Goal: Use online tool/utility: Utilize a website feature to perform a specific function

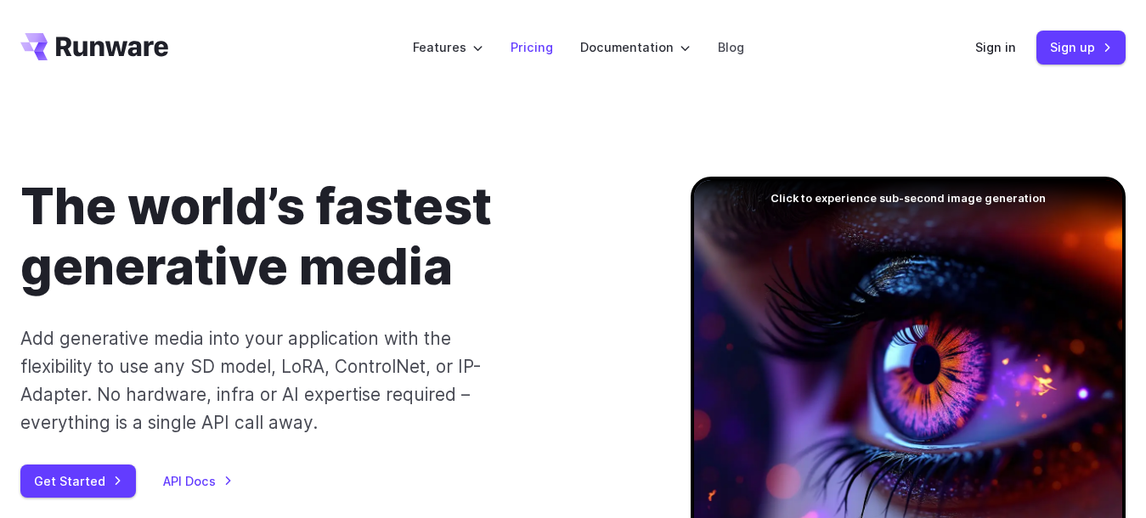
click at [528, 43] on link "Pricing" at bounding box center [532, 47] width 42 height 20
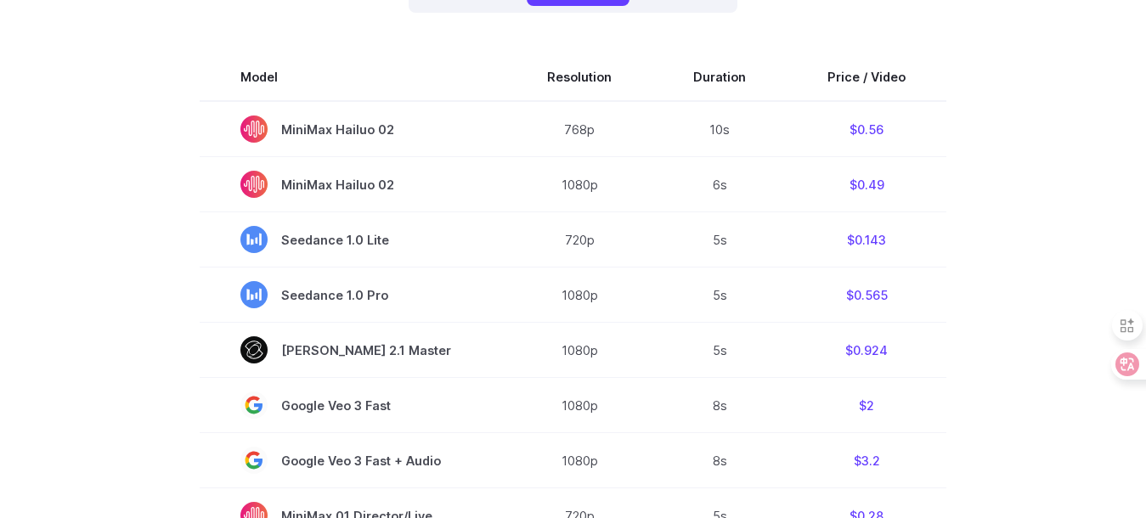
scroll to position [425, 0]
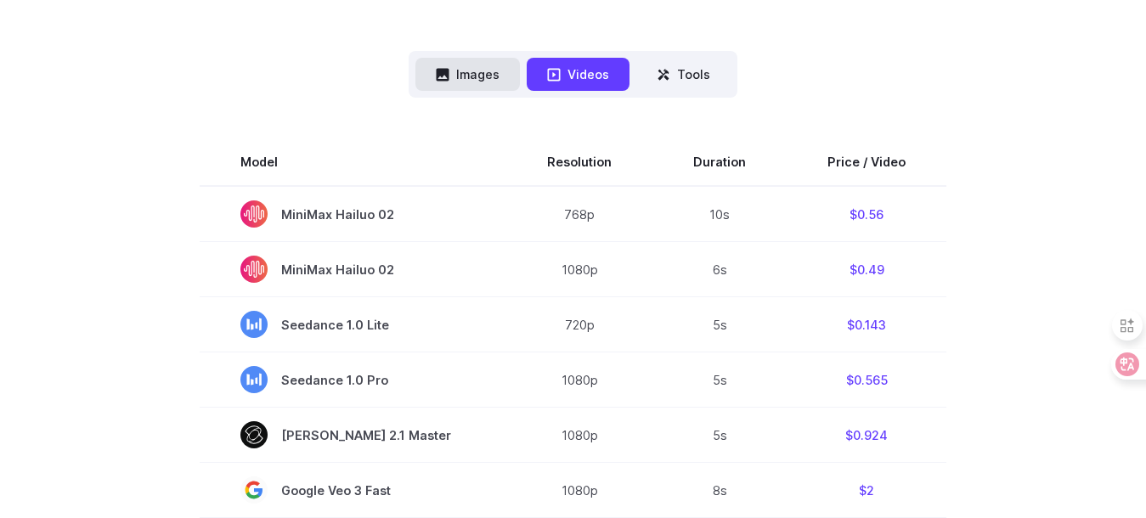
click at [478, 74] on button "Images" at bounding box center [467, 74] width 105 height 33
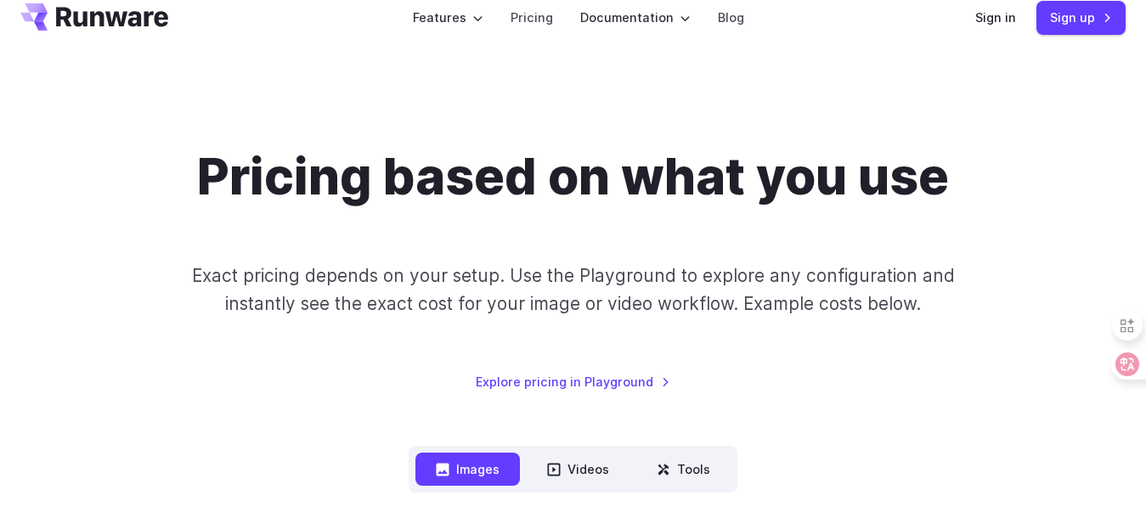
scroll to position [0, 0]
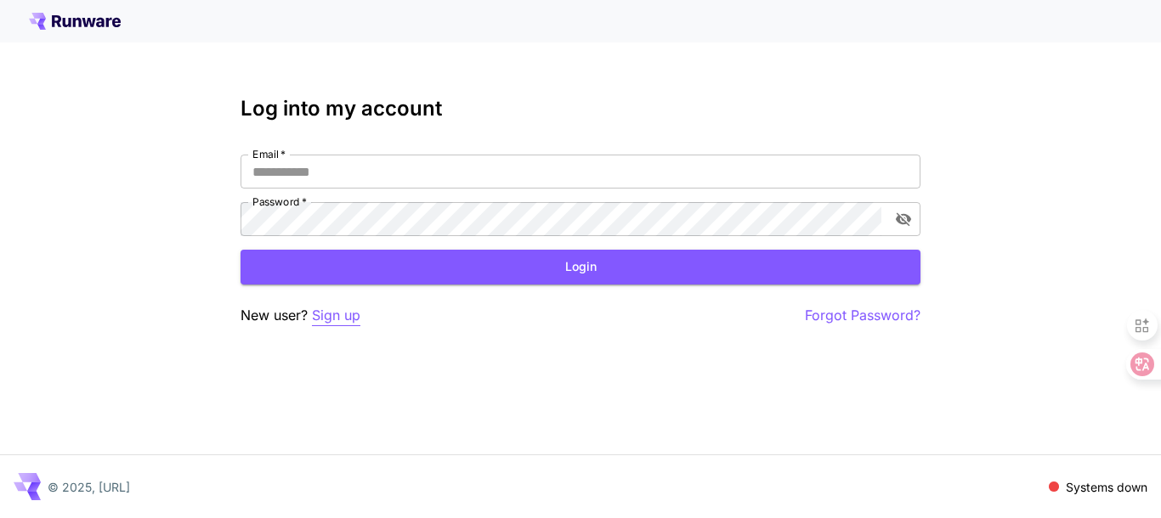
click at [336, 312] on p "Sign up" at bounding box center [336, 315] width 48 height 21
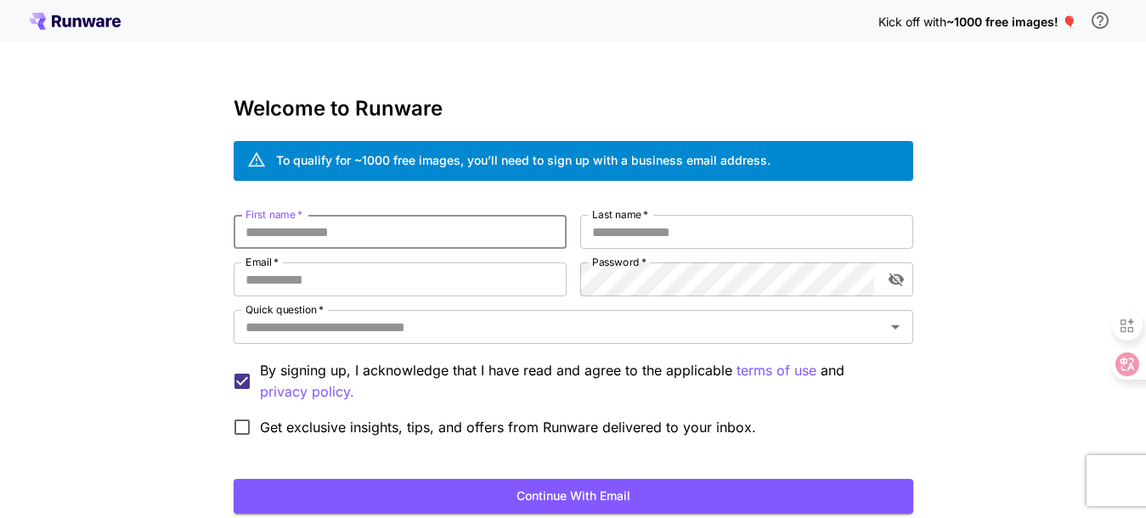
click at [324, 230] on input "First name   *" at bounding box center [400, 232] width 333 height 34
type input "***"
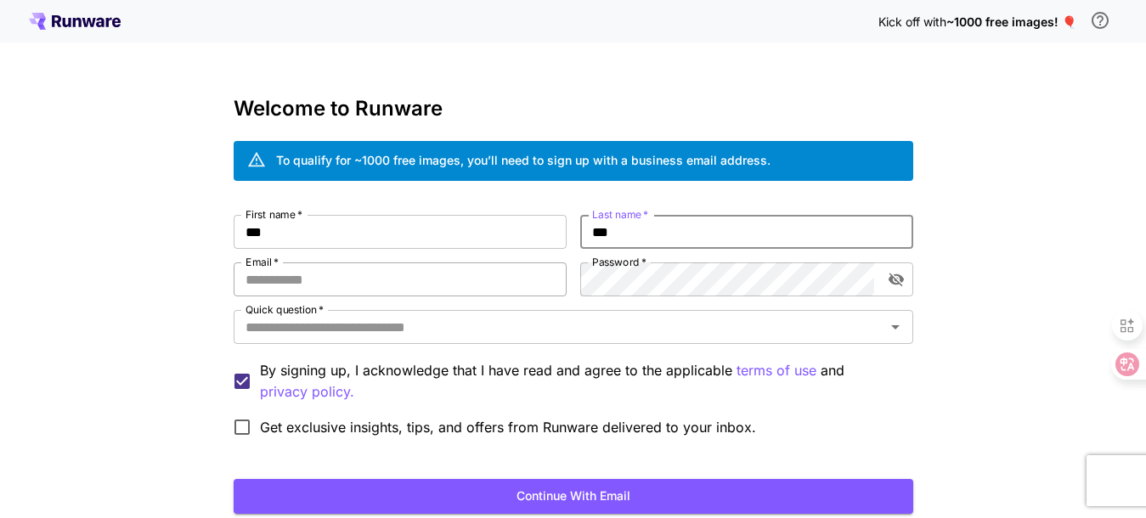
type input "***"
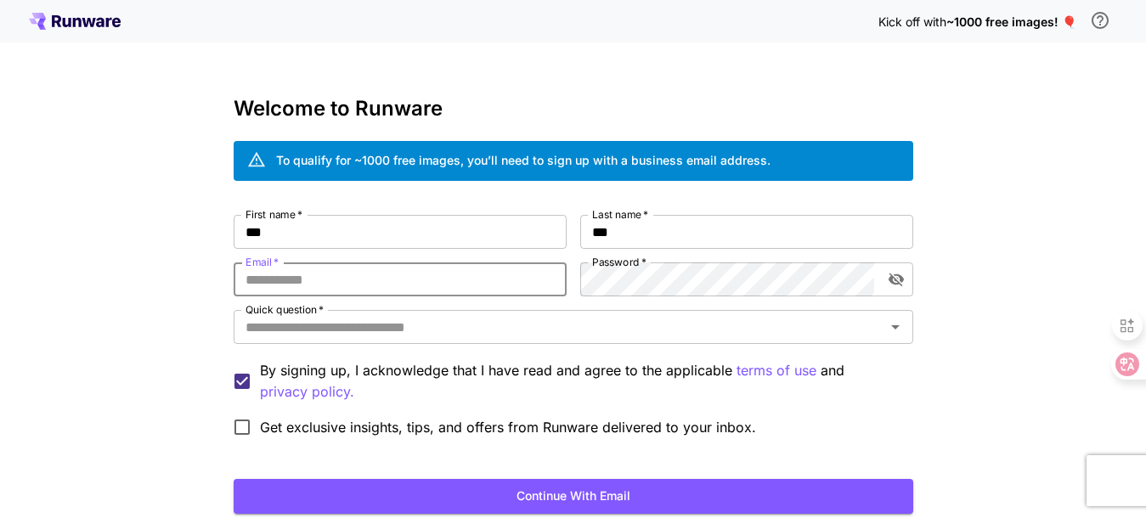
click at [462, 286] on input "Email   *" at bounding box center [400, 280] width 333 height 34
click at [314, 279] on input "**********" at bounding box center [400, 280] width 333 height 34
type input "**********"
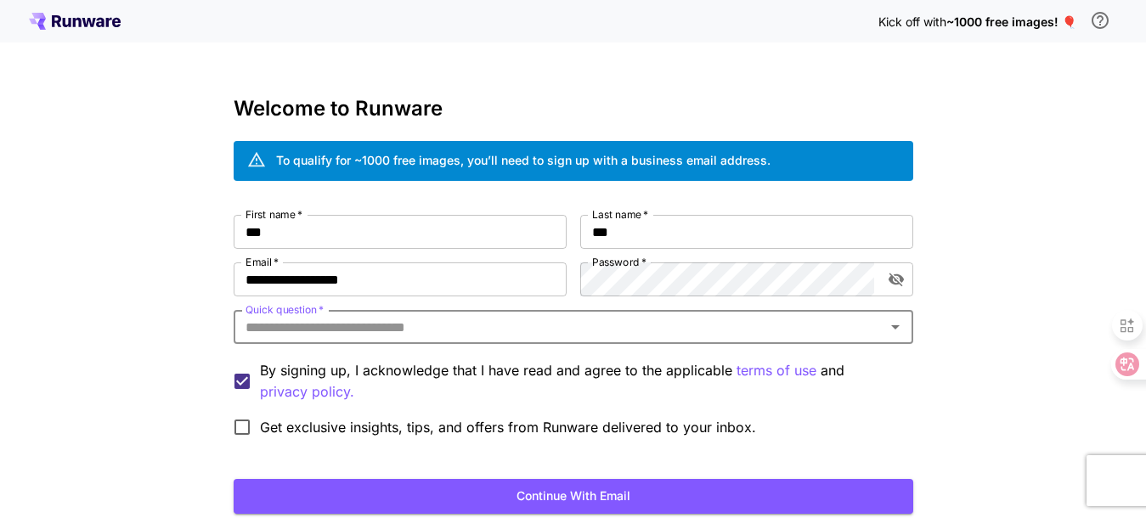
click at [895, 326] on icon "Open" at bounding box center [895, 327] width 8 height 4
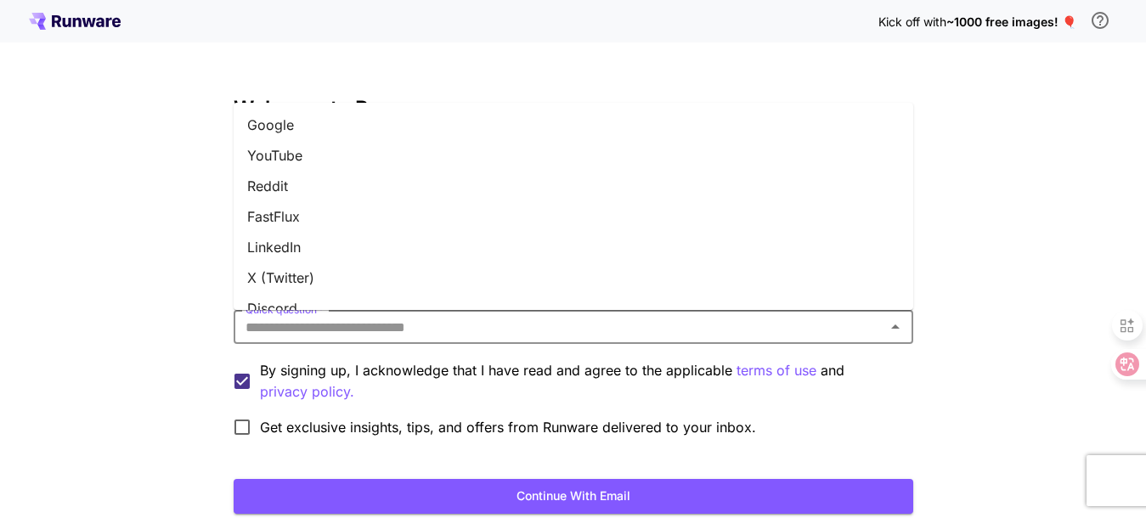
click at [297, 127] on li "Google" at bounding box center [574, 125] width 680 height 31
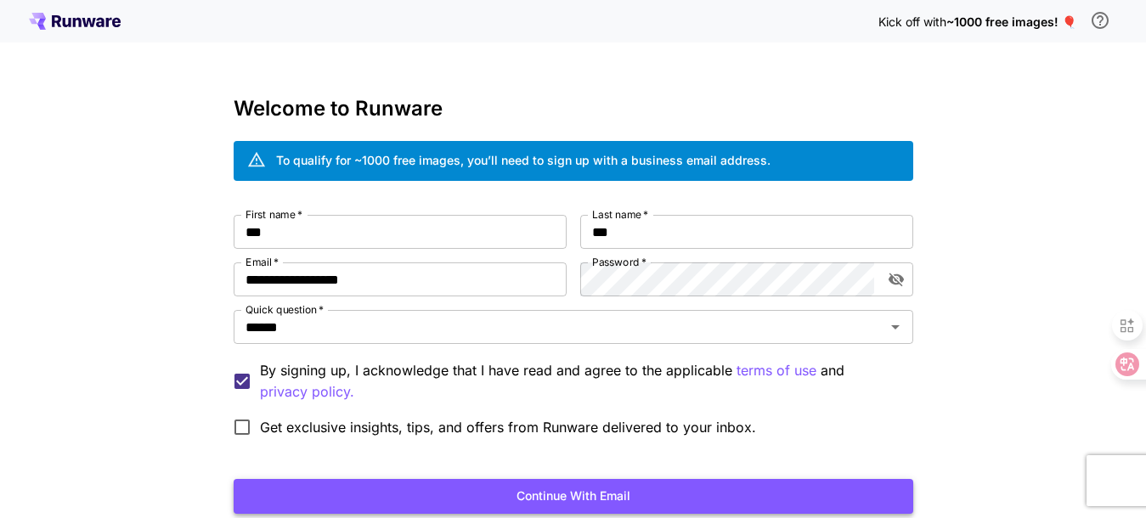
click at [493, 493] on button "Continue with email" at bounding box center [574, 496] width 680 height 35
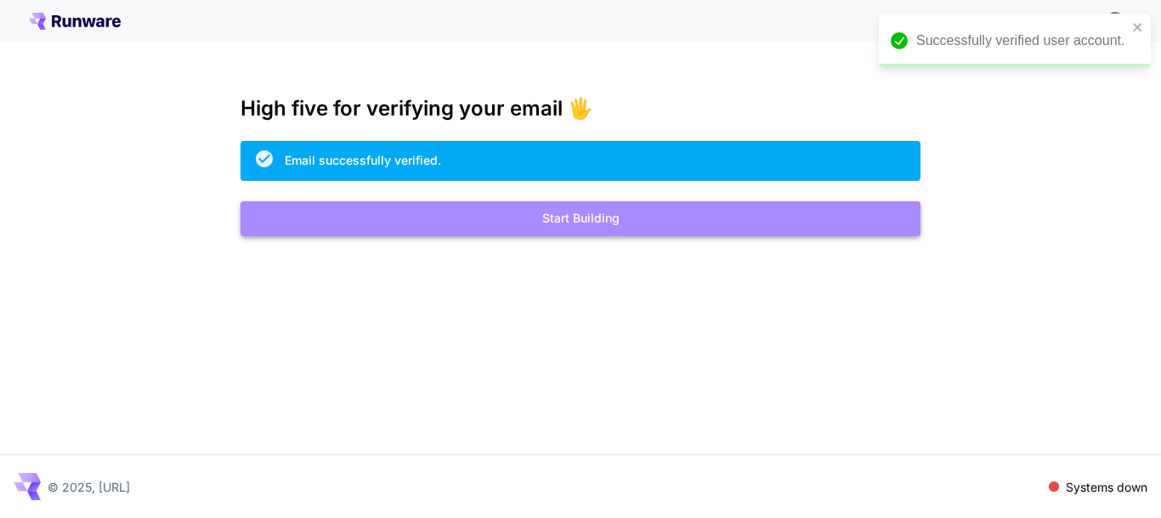
click at [670, 219] on button "Start Building" at bounding box center [580, 218] width 680 height 35
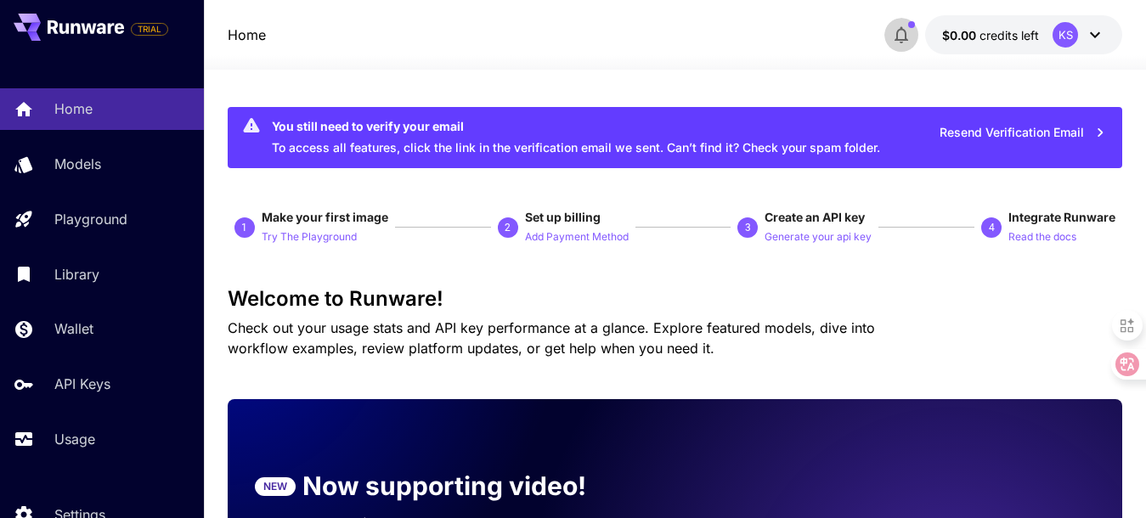
click at [907, 31] on icon "button" at bounding box center [901, 35] width 20 height 20
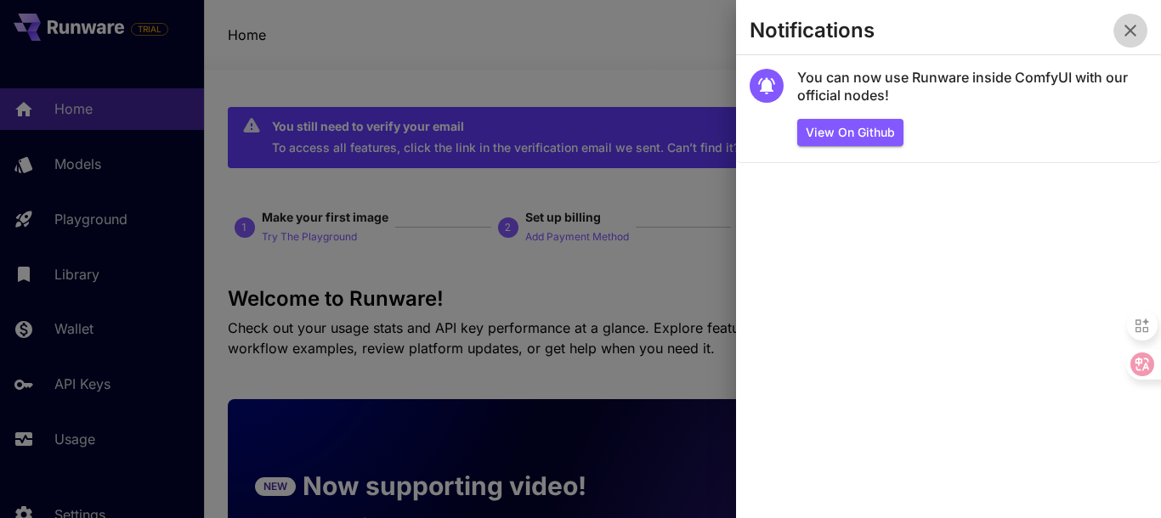
click at [1131, 31] on icon "button" at bounding box center [1130, 31] width 12 height 12
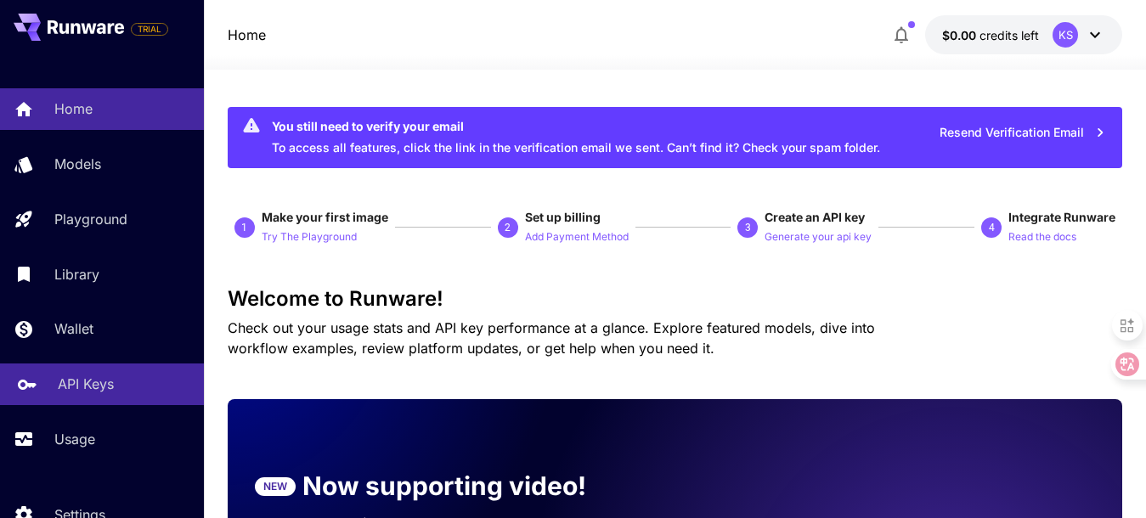
click at [100, 383] on p "API Keys" at bounding box center [86, 384] width 56 height 20
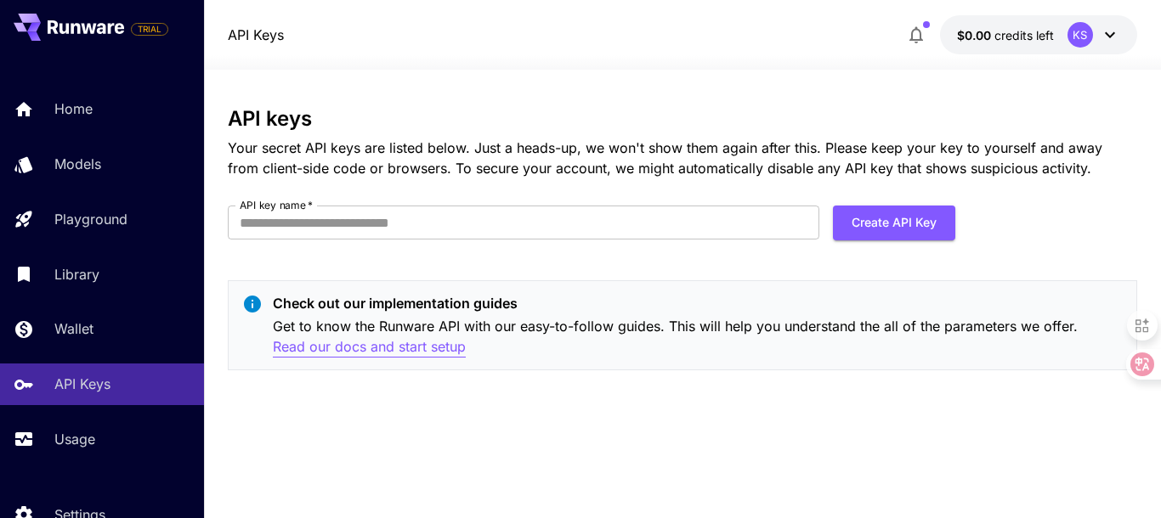
click at [430, 349] on p "Read our docs and start setup" at bounding box center [369, 346] width 193 height 21
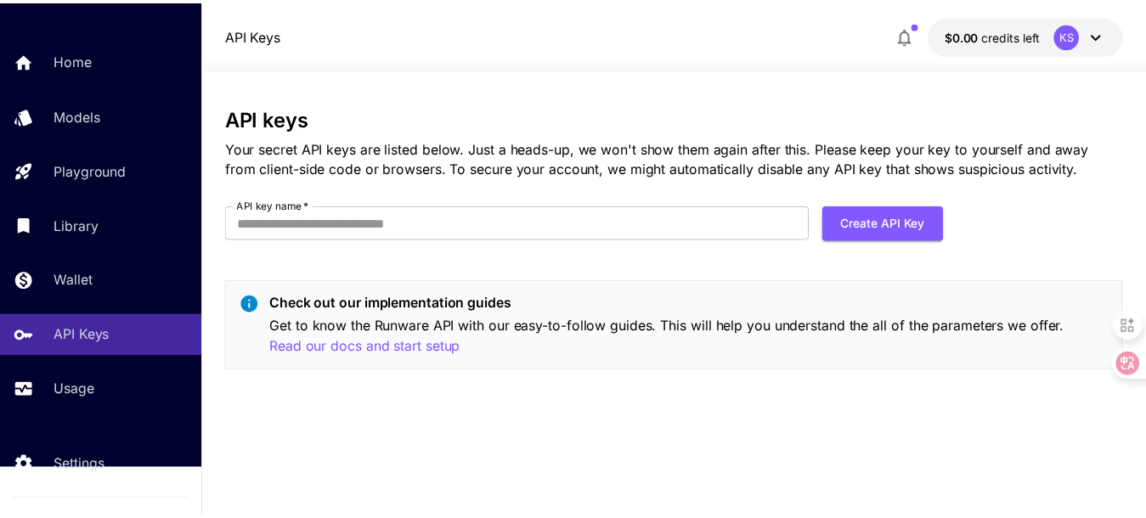
scroll to position [76, 0]
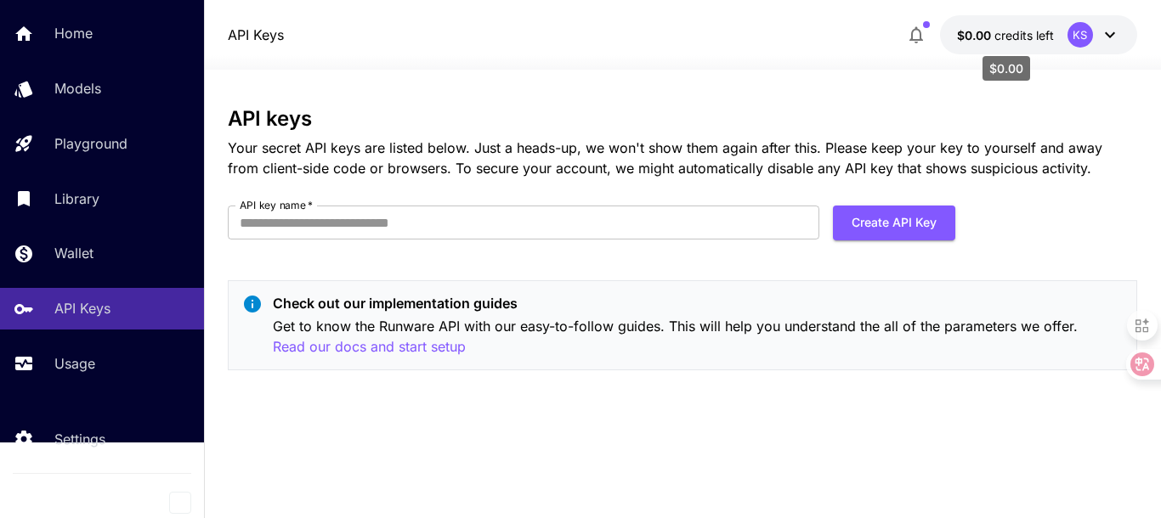
click at [1020, 31] on span "credits left" at bounding box center [1023, 35] width 59 height 14
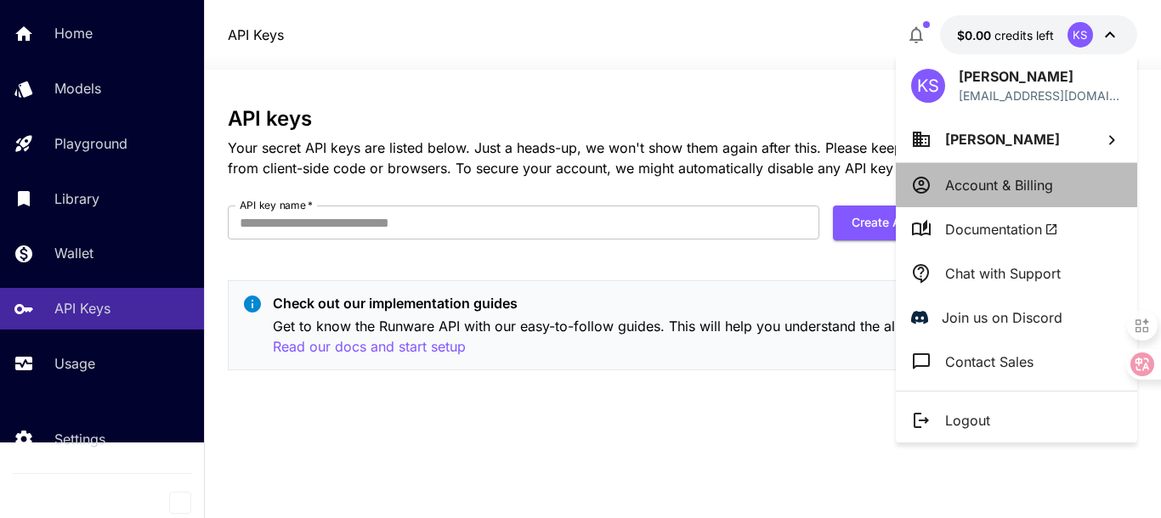
click at [989, 184] on p "Account & Billing" at bounding box center [999, 185] width 108 height 20
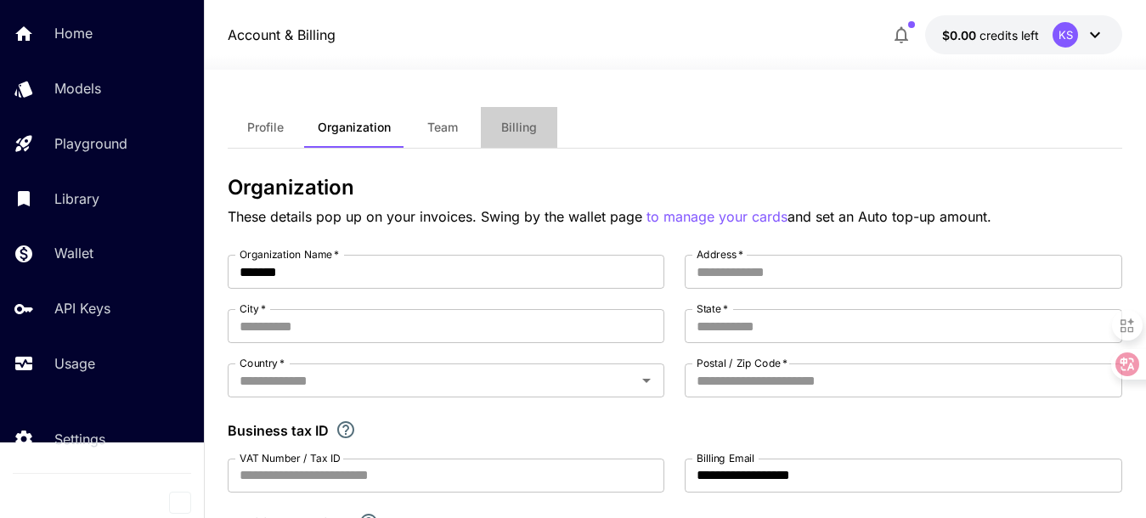
click at [516, 128] on span "Billing" at bounding box center [519, 127] width 36 height 15
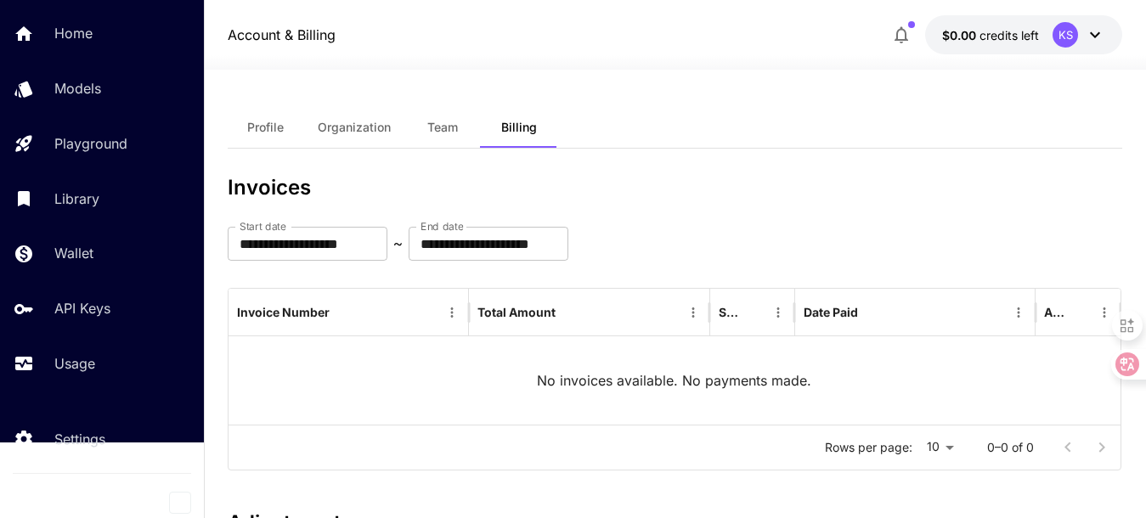
click at [1087, 37] on icon at bounding box center [1095, 35] width 20 height 20
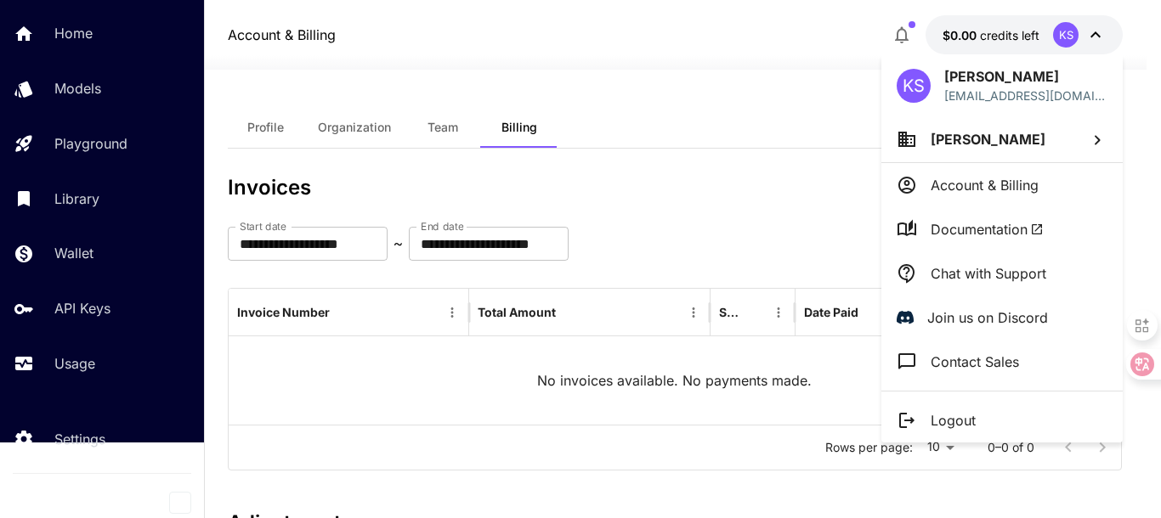
click at [902, 26] on div at bounding box center [580, 259] width 1161 height 518
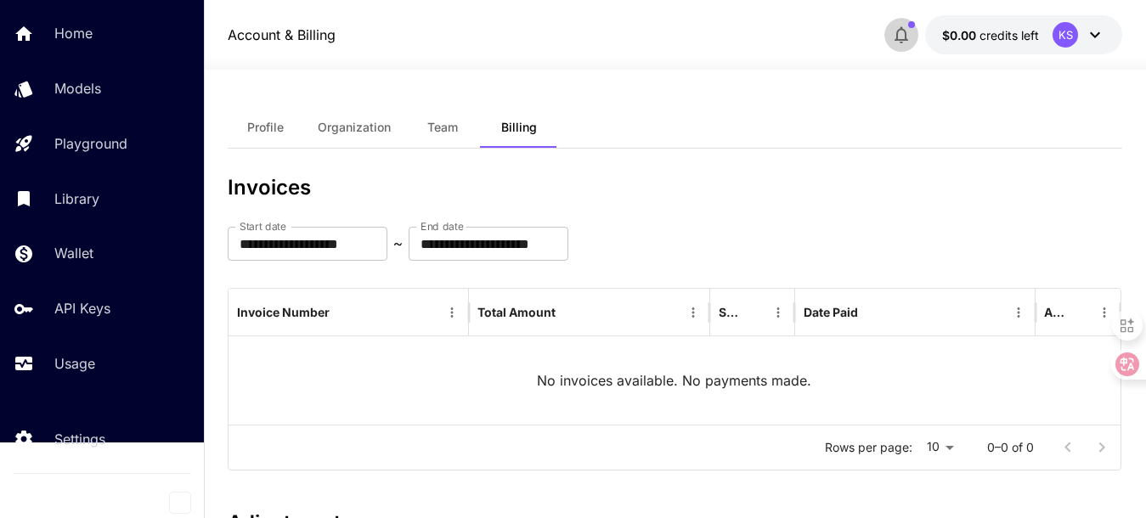
click at [902, 30] on icon "button" at bounding box center [902, 35] width 14 height 17
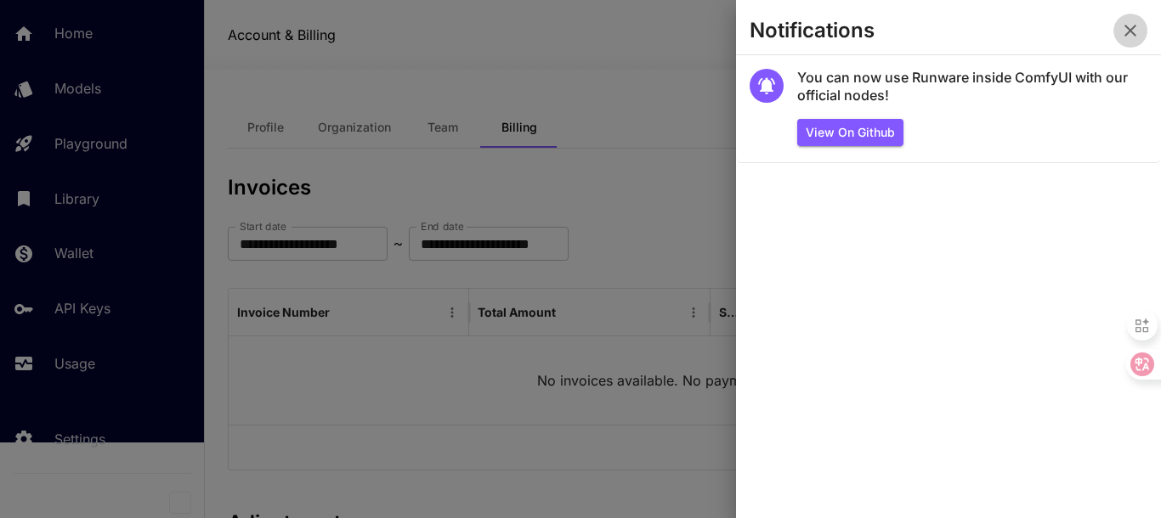
click at [1133, 25] on icon "button" at bounding box center [1130, 30] width 20 height 20
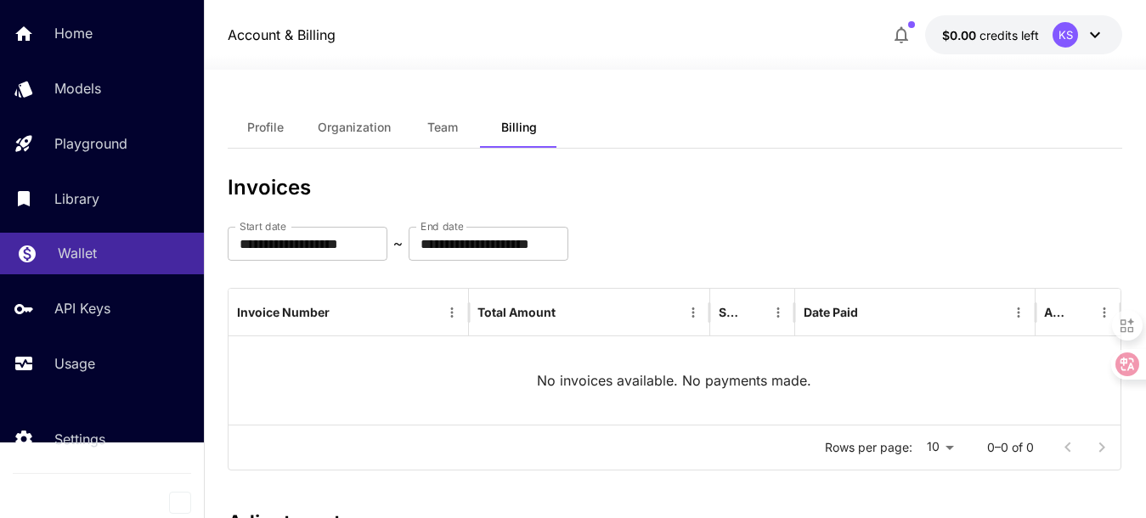
click at [88, 254] on p "Wallet" at bounding box center [77, 253] width 39 height 20
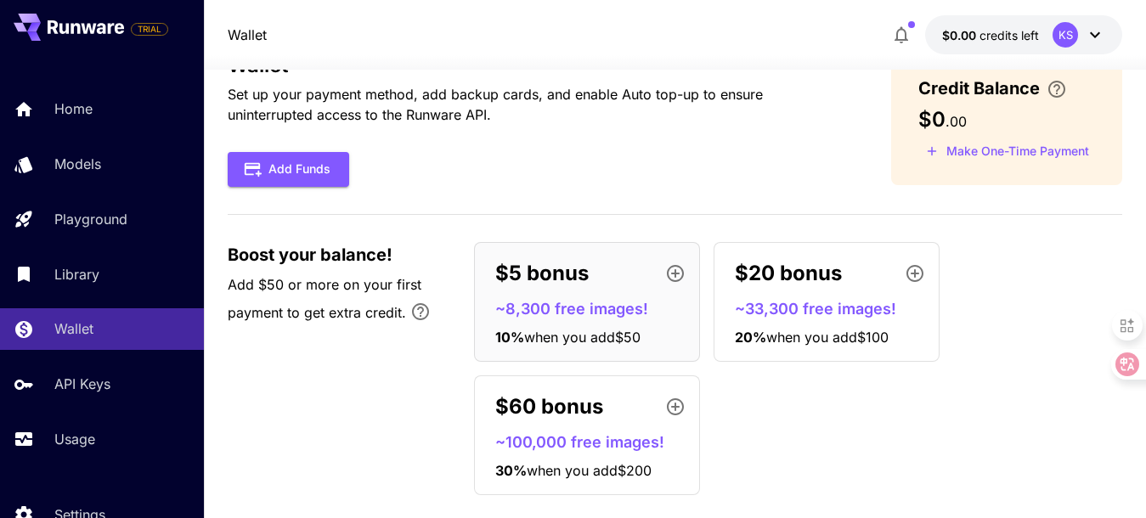
scroll to position [82, 0]
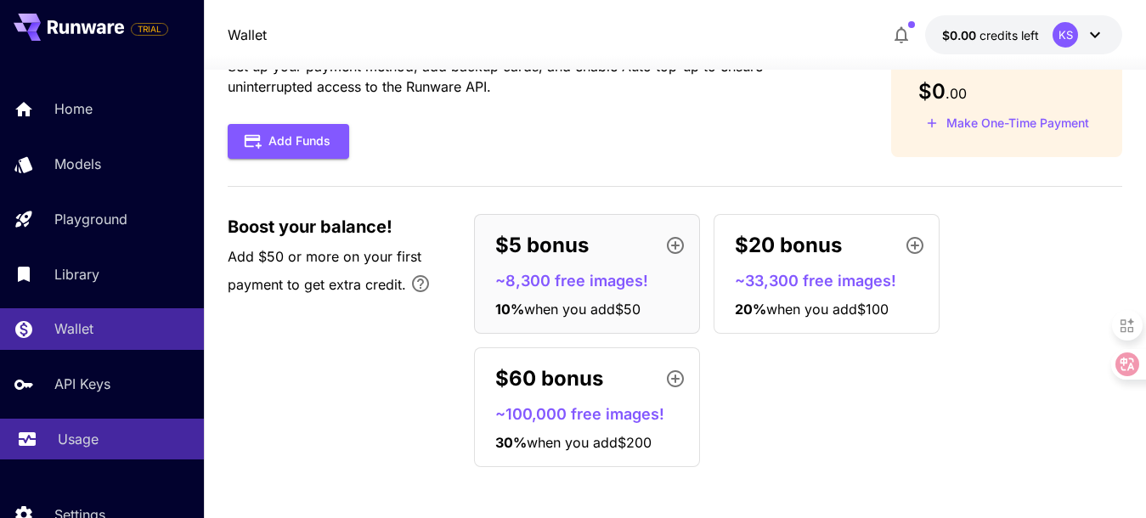
click at [69, 435] on p "Usage" at bounding box center [78, 439] width 41 height 20
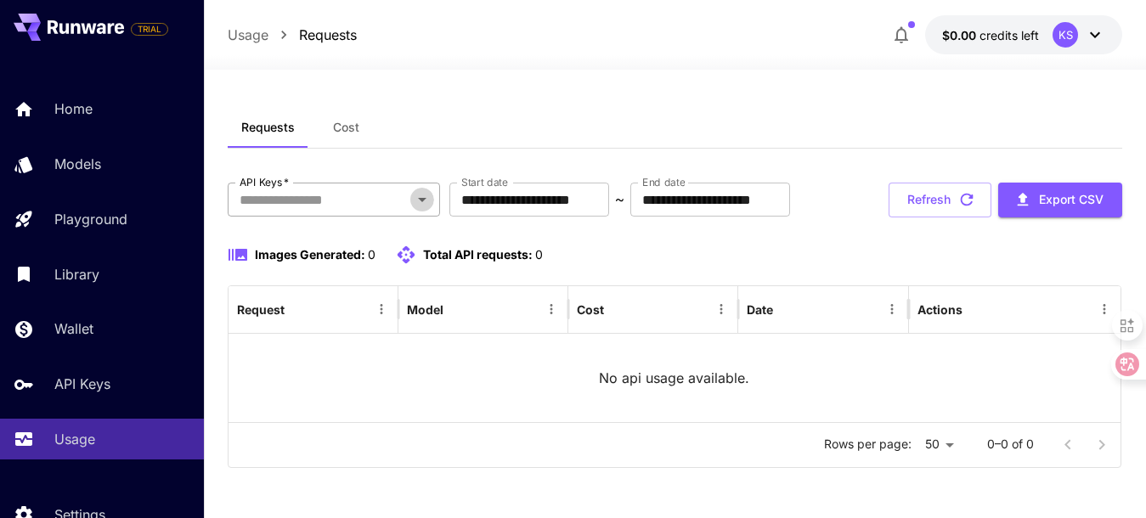
click at [415, 206] on icon "Open" at bounding box center [422, 199] width 20 height 20
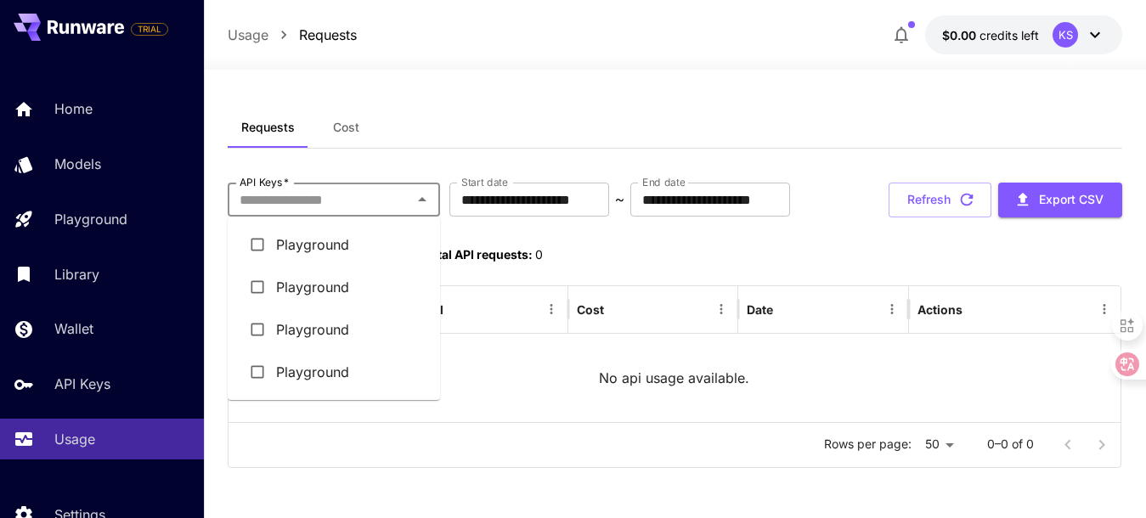
click at [286, 244] on li "Playground" at bounding box center [334, 244] width 212 height 42
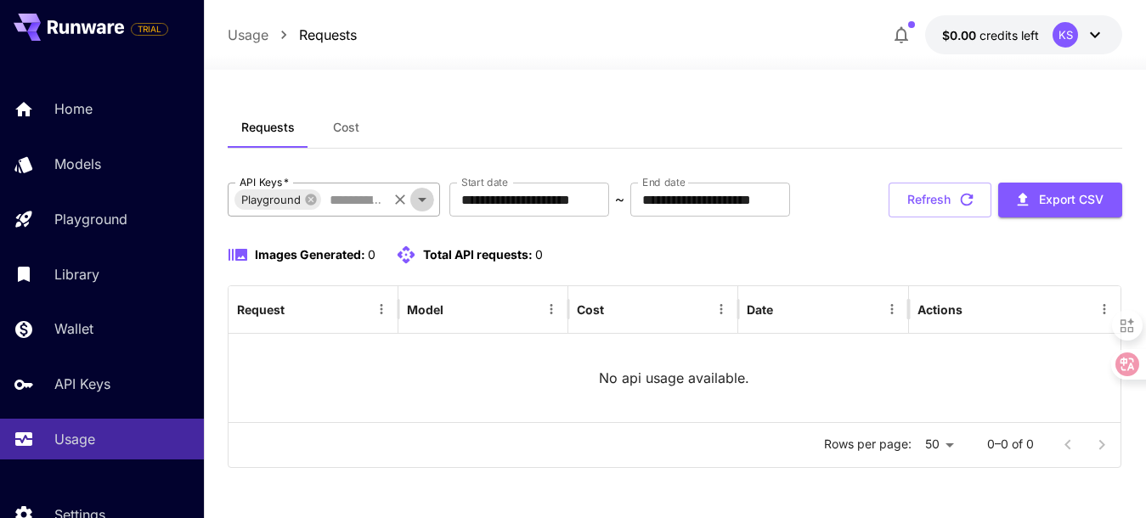
click at [423, 201] on icon "Open" at bounding box center [422, 199] width 20 height 20
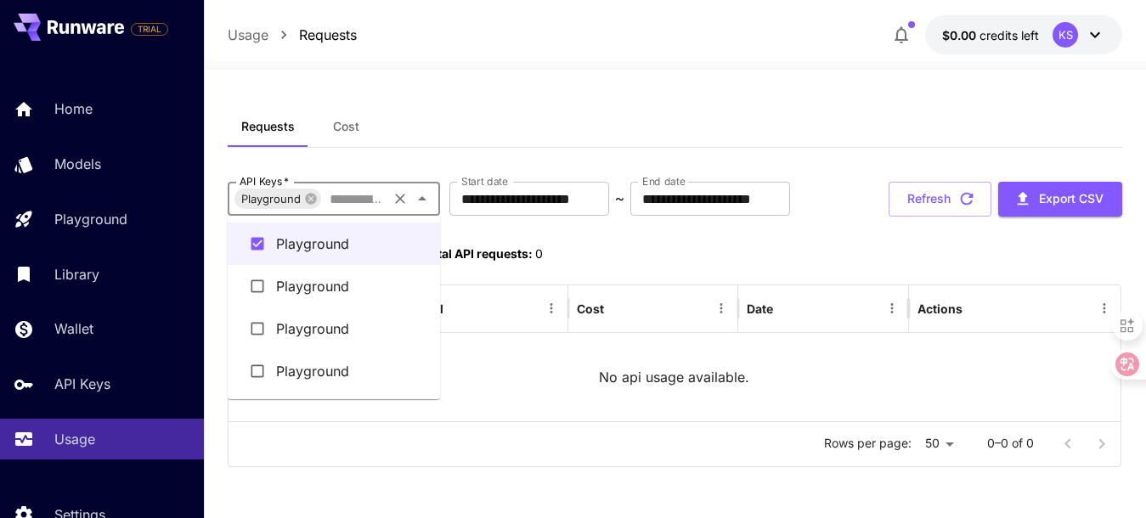
scroll to position [55, 0]
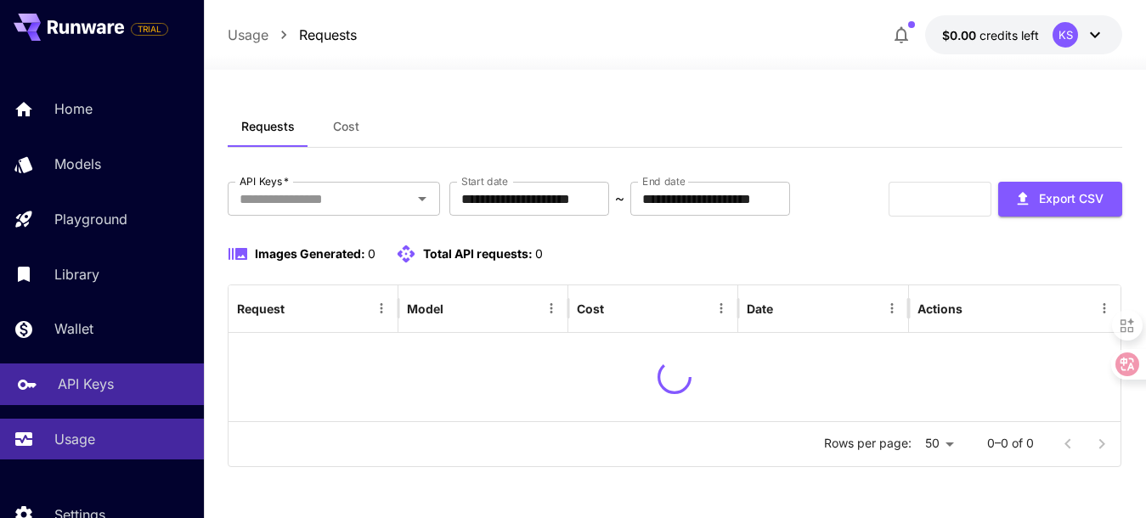
click at [69, 387] on p "API Keys" at bounding box center [86, 384] width 56 height 20
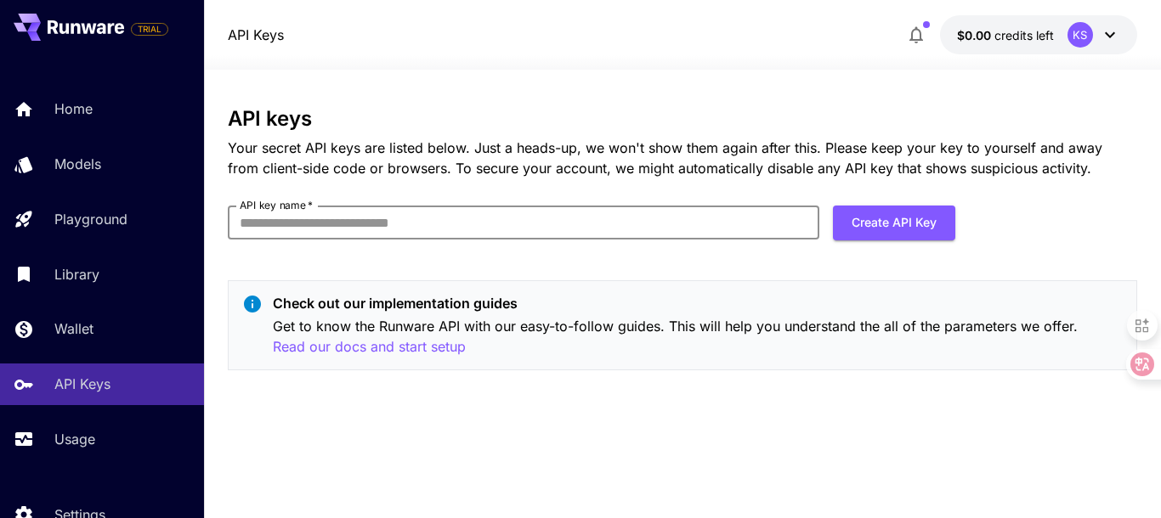
click at [403, 225] on input "API key name   *" at bounding box center [523, 223] width 591 height 34
click at [495, 261] on div "API keys Your secret API keys are listed below. Just a heads-up, we won't show …" at bounding box center [682, 245] width 909 height 277
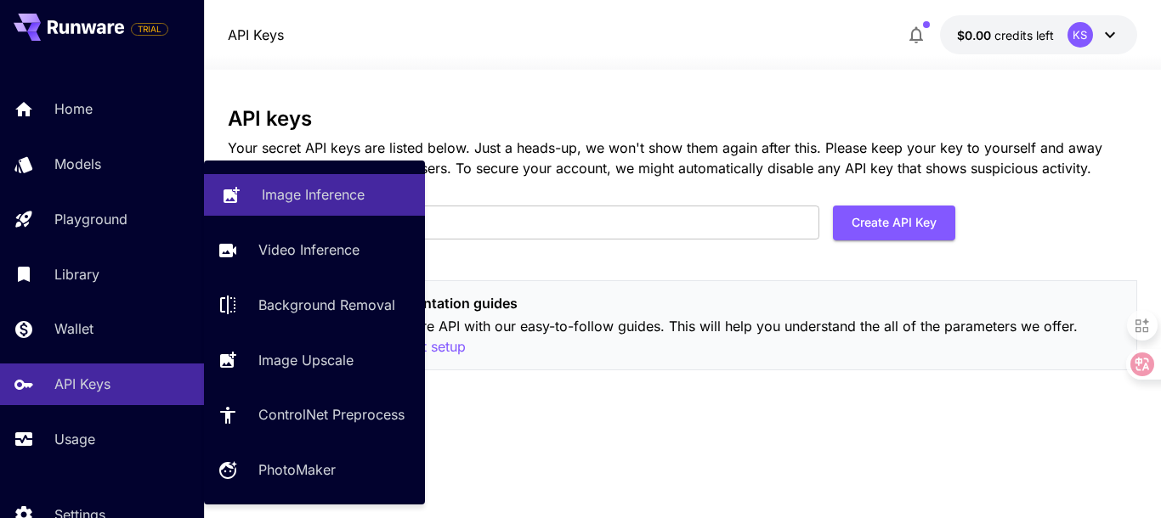
click at [320, 199] on p "Image Inference" at bounding box center [313, 194] width 103 height 20
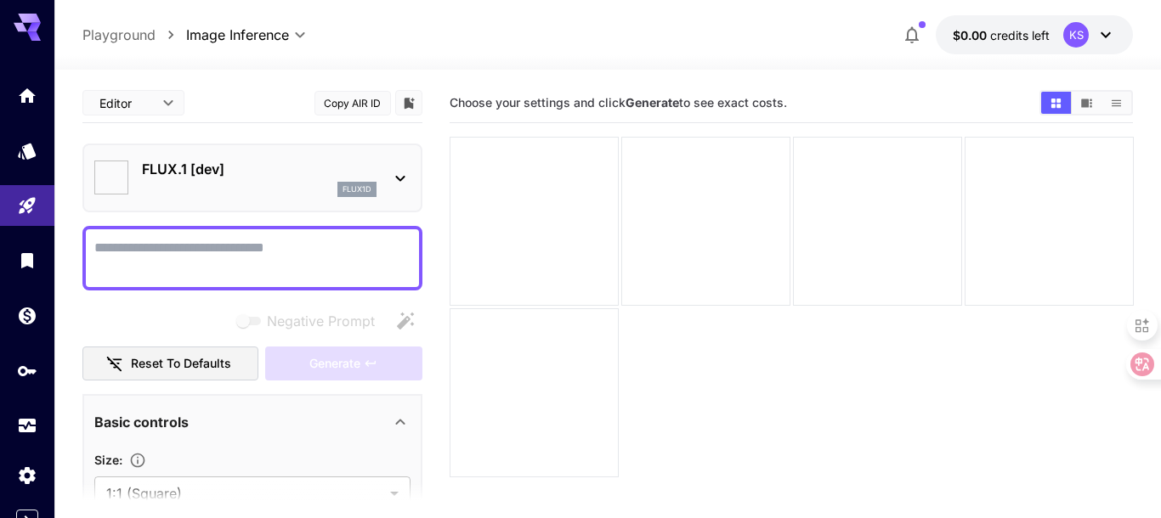
type input "**********"
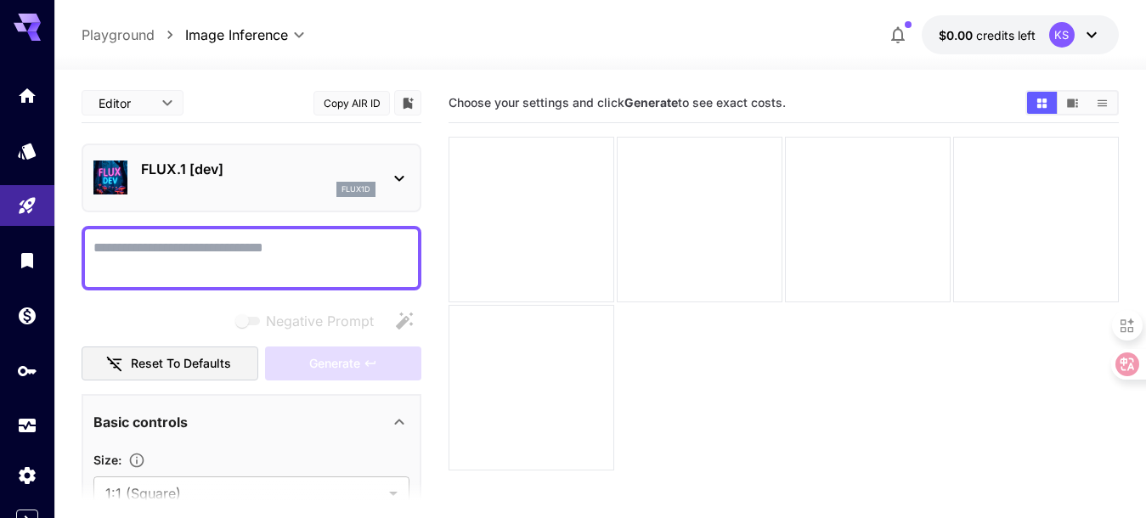
click at [393, 172] on icon at bounding box center [399, 178] width 20 height 20
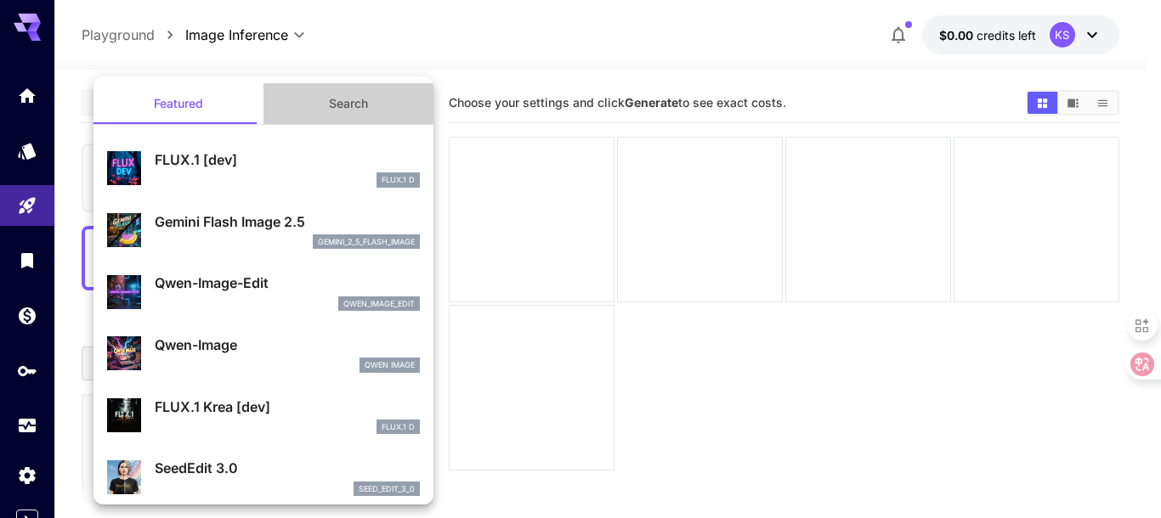
click at [342, 94] on button "Search" at bounding box center [348, 103] width 170 height 41
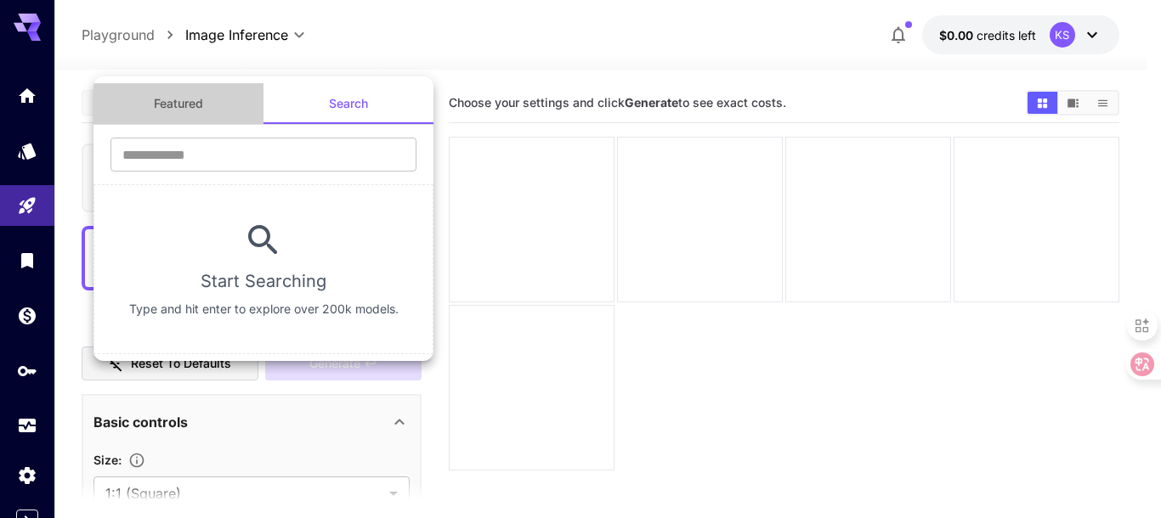
click at [165, 100] on button "Featured" at bounding box center [178, 103] width 170 height 41
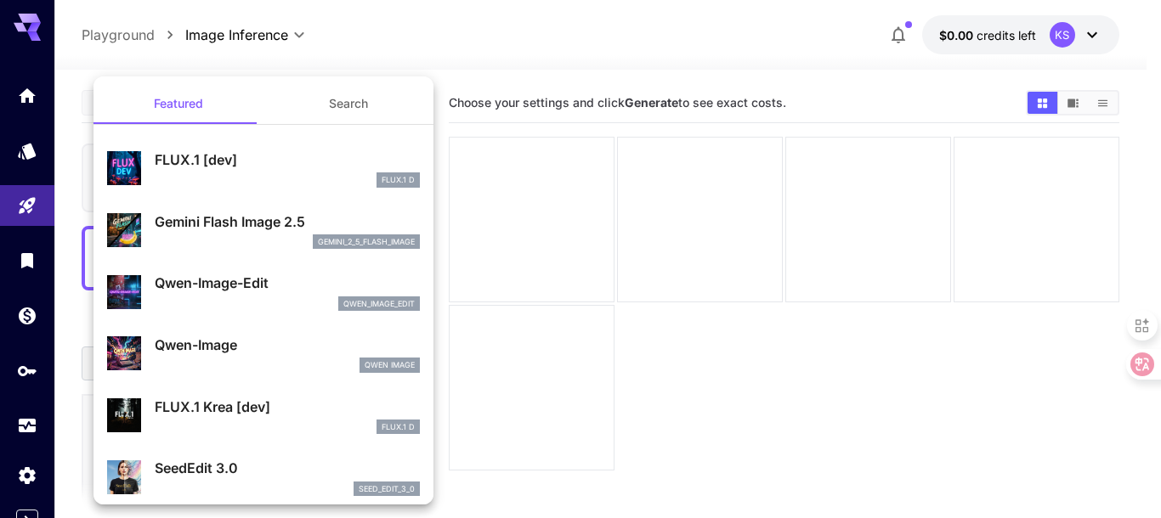
click at [201, 159] on p "FLUX.1 [dev]" at bounding box center [287, 160] width 265 height 20
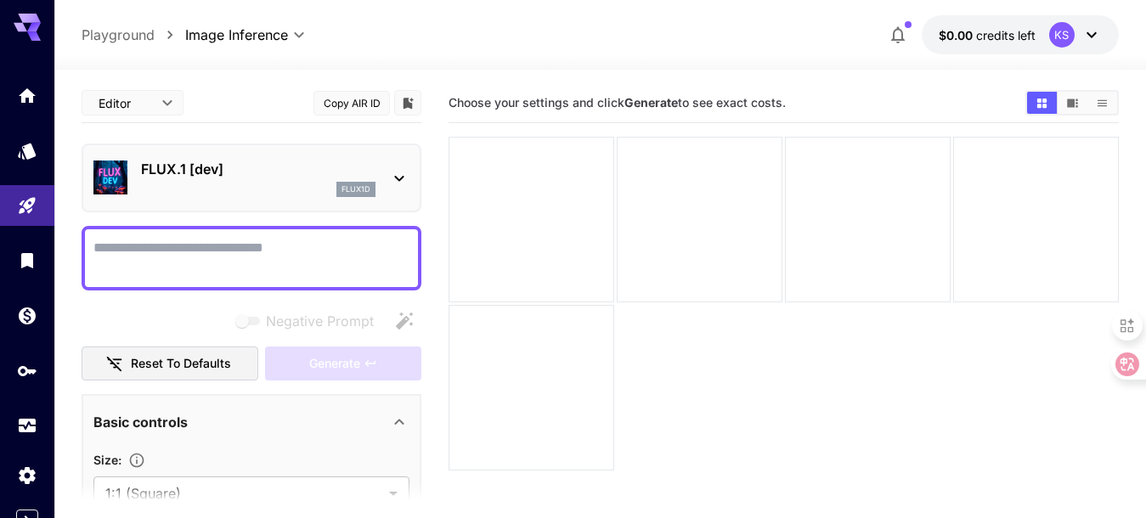
click at [183, 253] on textarea "Negative Prompt" at bounding box center [251, 258] width 316 height 41
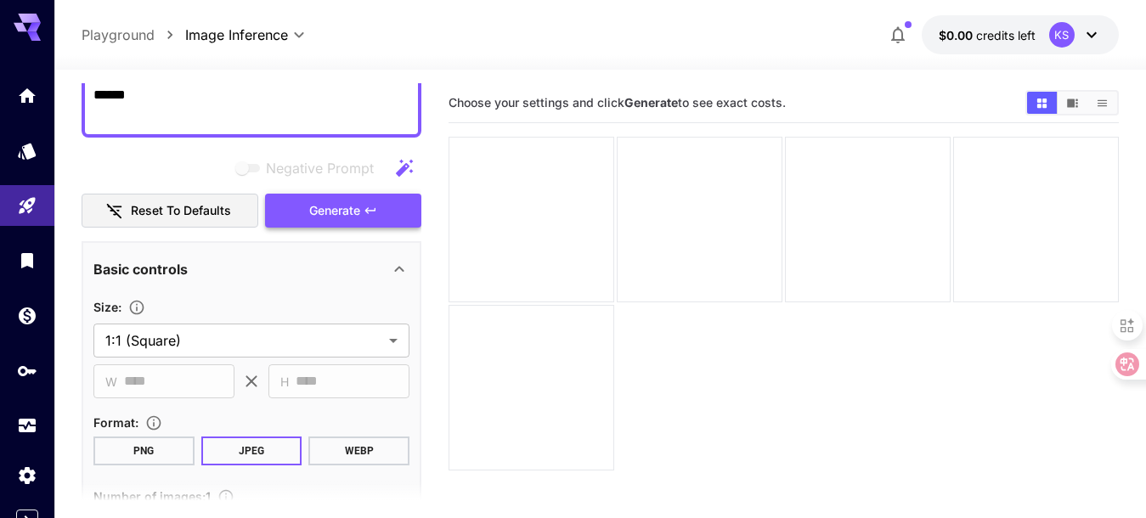
scroll to position [170, 0]
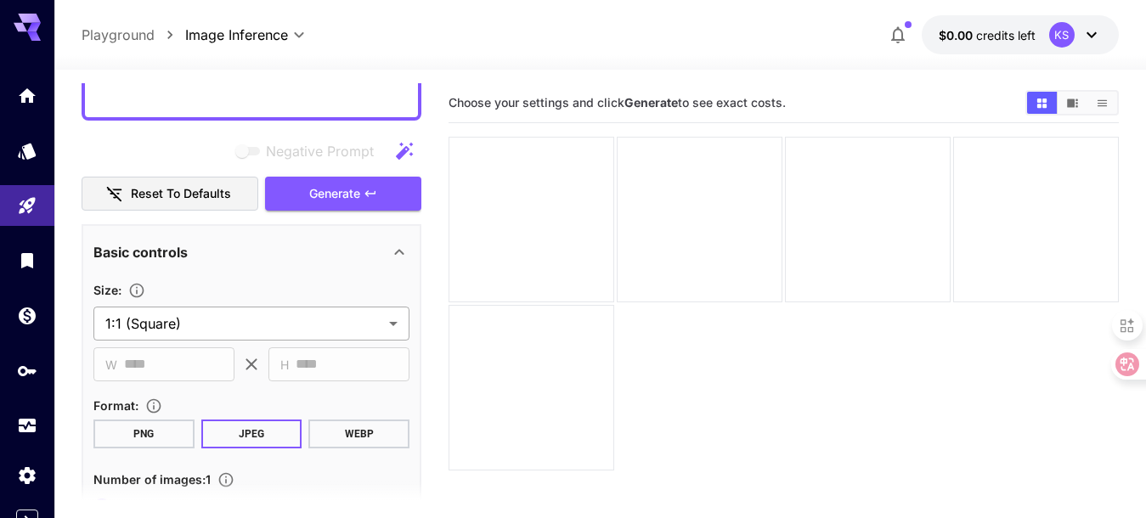
type textarea "******"
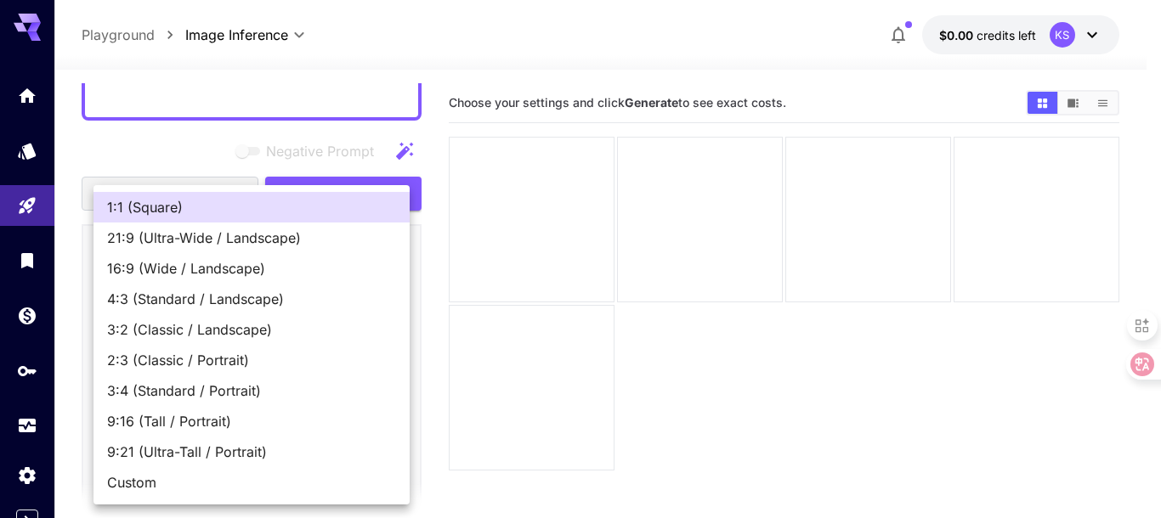
click at [388, 325] on body "**********" at bounding box center [580, 326] width 1161 height 653
click at [247, 273] on span "16:9 (Wide / Landscape)" at bounding box center [251, 268] width 289 height 20
type input "**********"
type input "****"
type input "***"
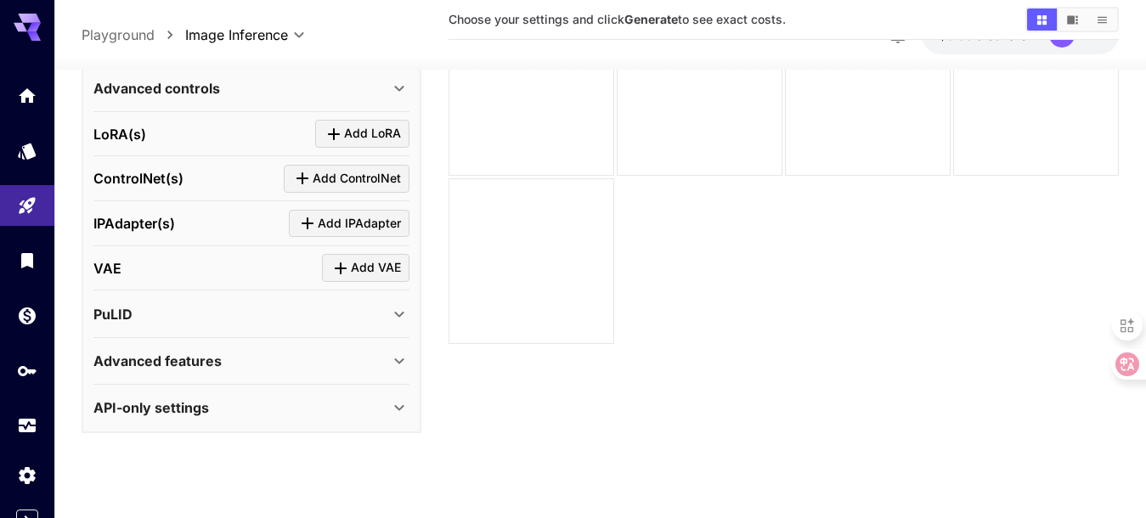
scroll to position [134, 0]
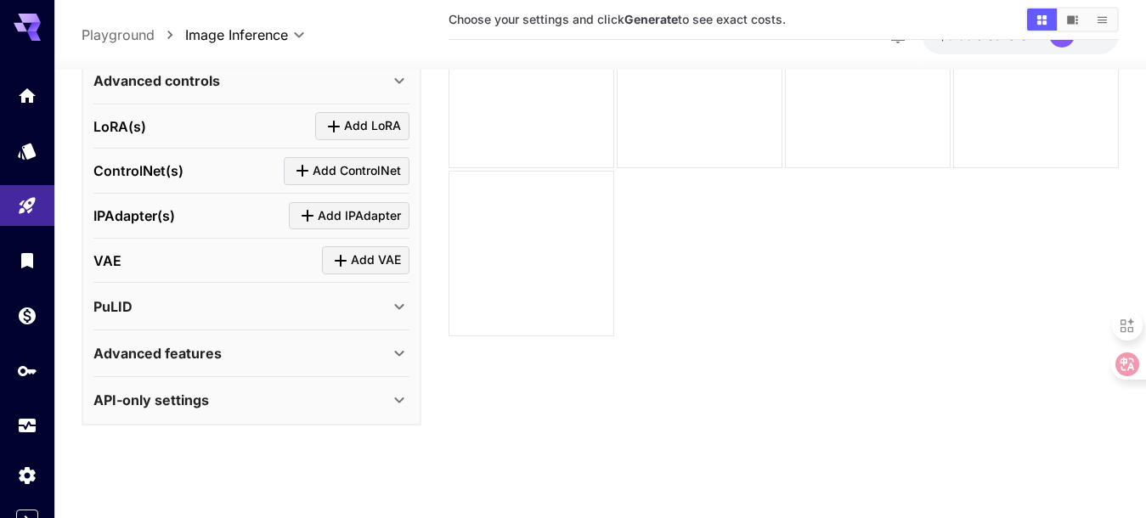
click at [370, 394] on div "API-only settings" at bounding box center [241, 400] width 296 height 20
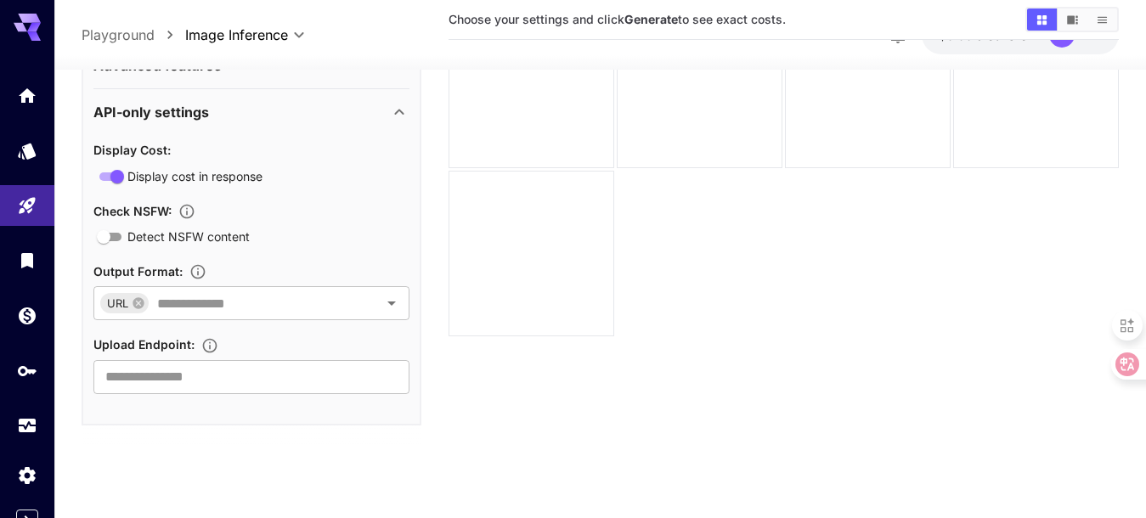
scroll to position [800, 0]
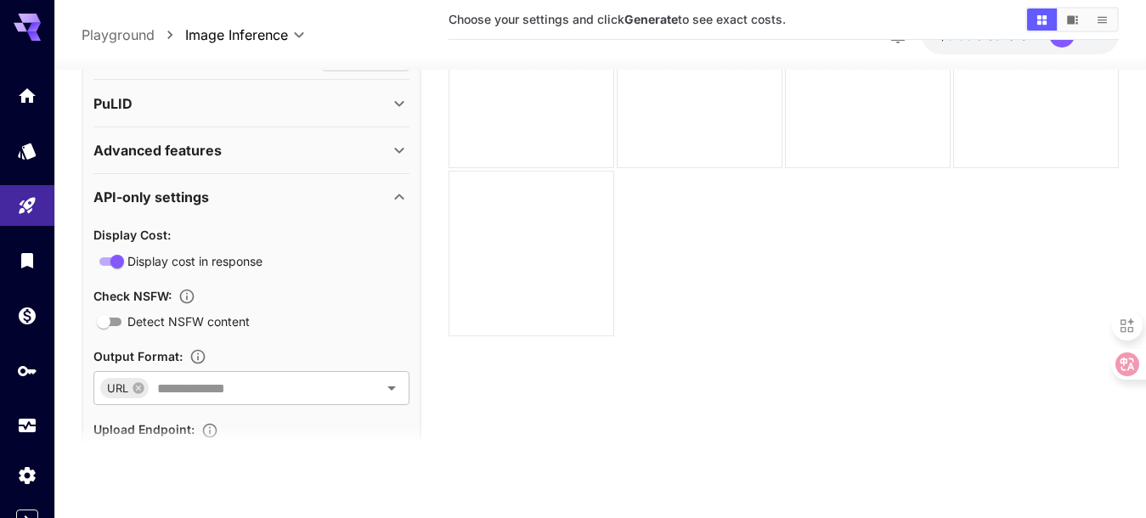
click at [393, 194] on icon at bounding box center [399, 197] width 20 height 20
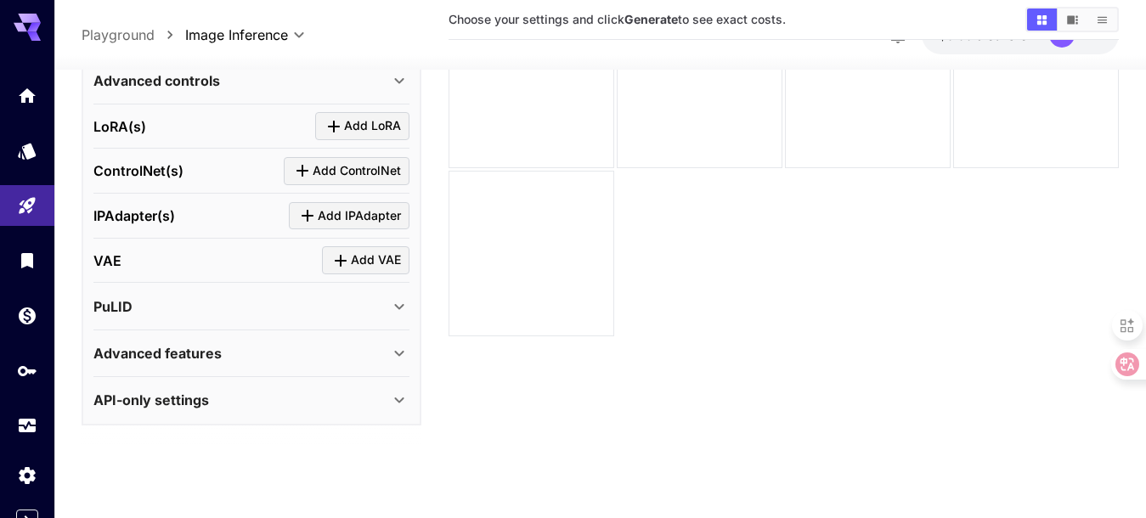
scroll to position [597, 0]
click at [402, 347] on icon at bounding box center [399, 353] width 20 height 20
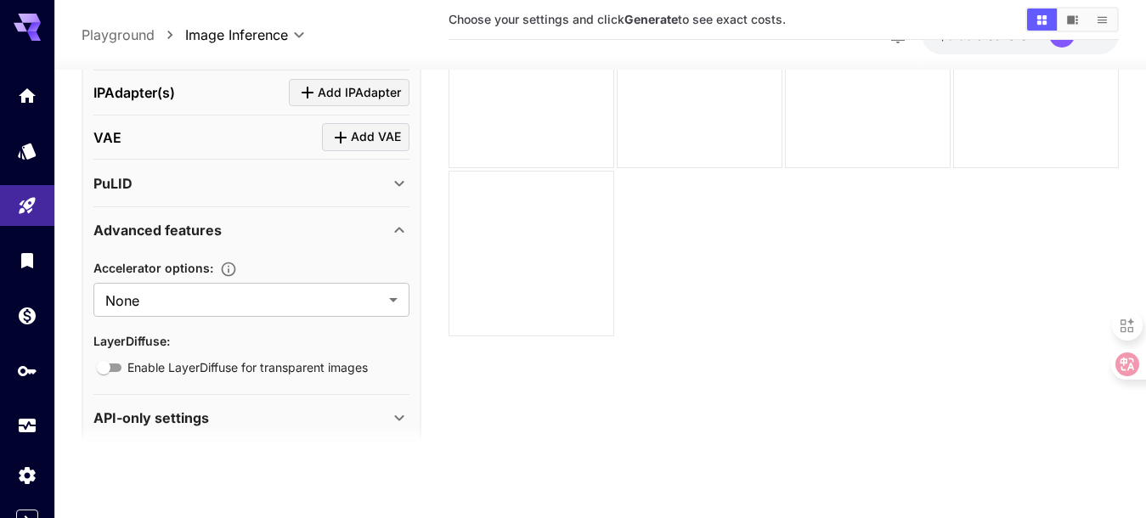
scroll to position [737, 0]
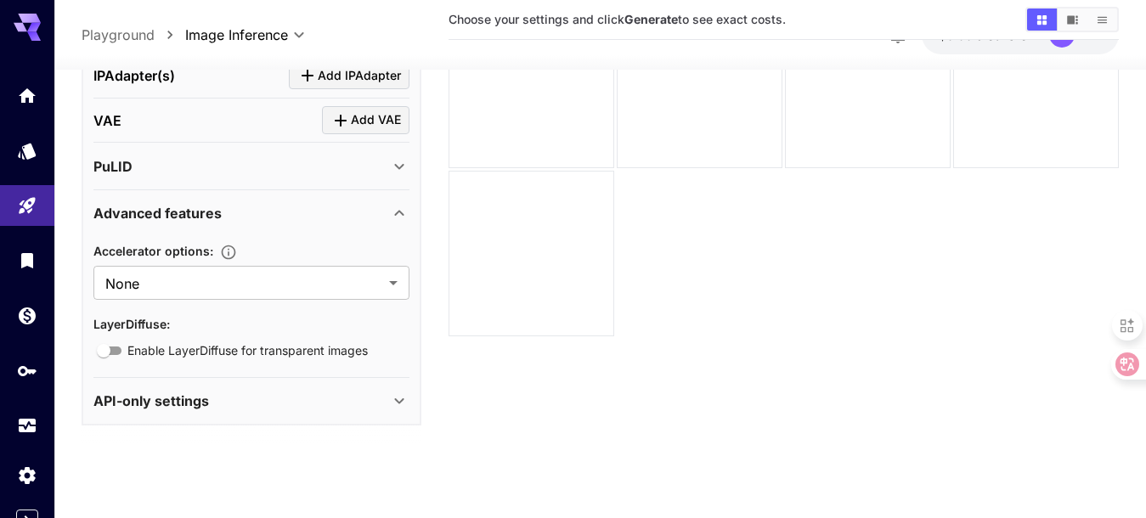
click at [389, 204] on icon at bounding box center [399, 213] width 20 height 20
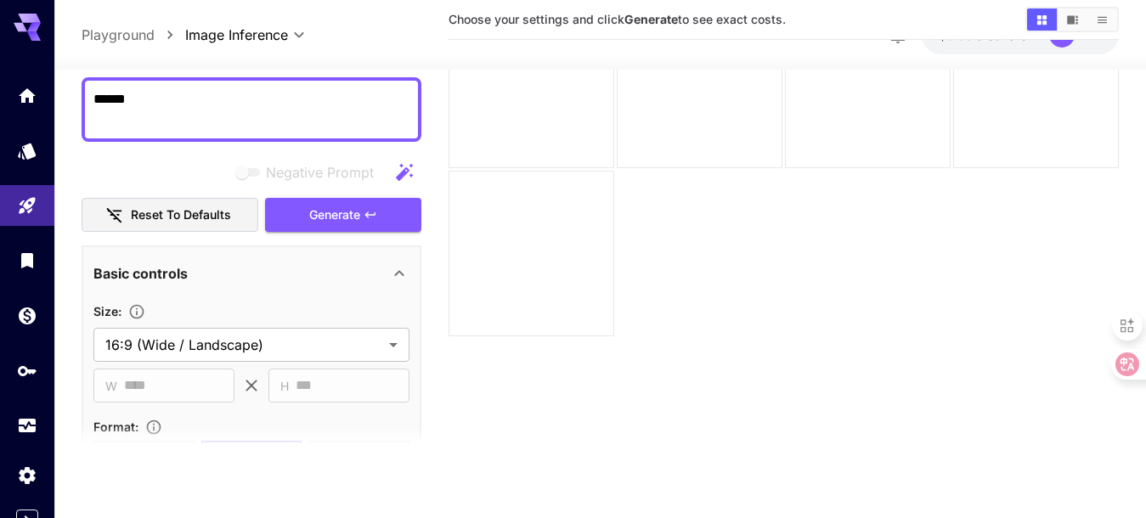
scroll to position [3, 0]
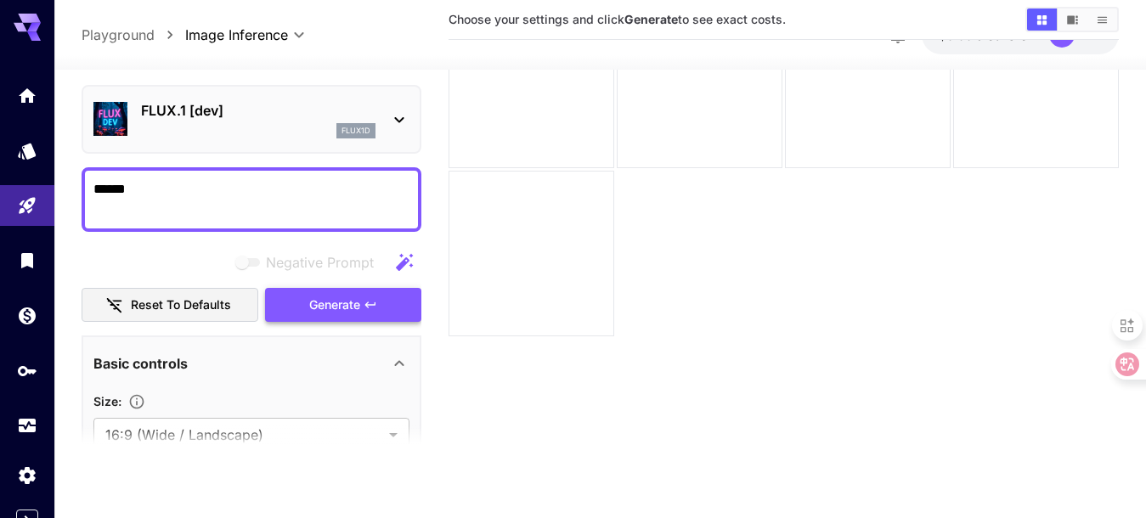
click at [320, 302] on span "Generate" at bounding box center [334, 304] width 51 height 21
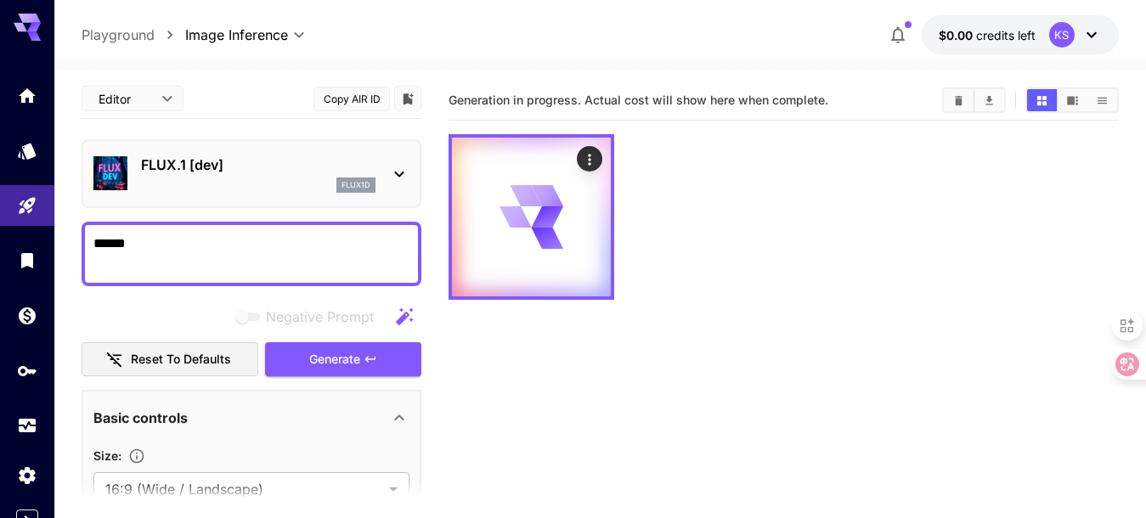
scroll to position [0, 0]
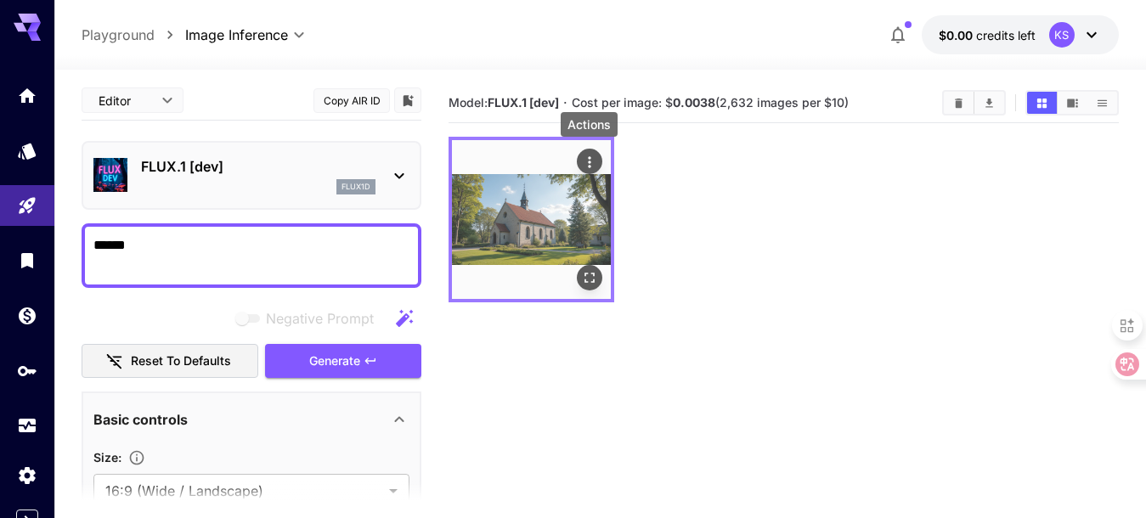
click at [582, 158] on icon "Actions" at bounding box center [589, 162] width 17 height 17
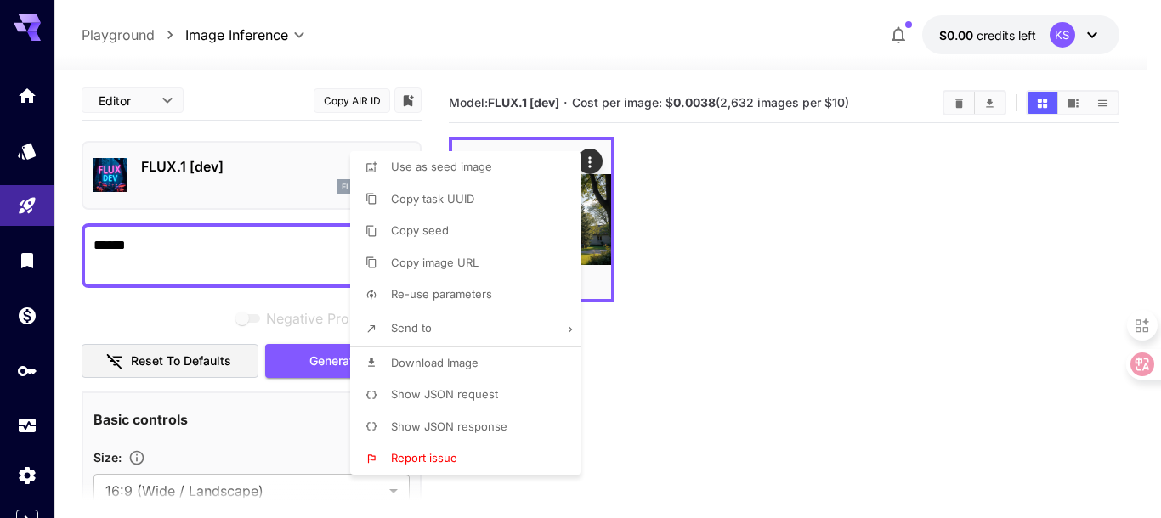
click at [832, 218] on div at bounding box center [580, 259] width 1161 height 518
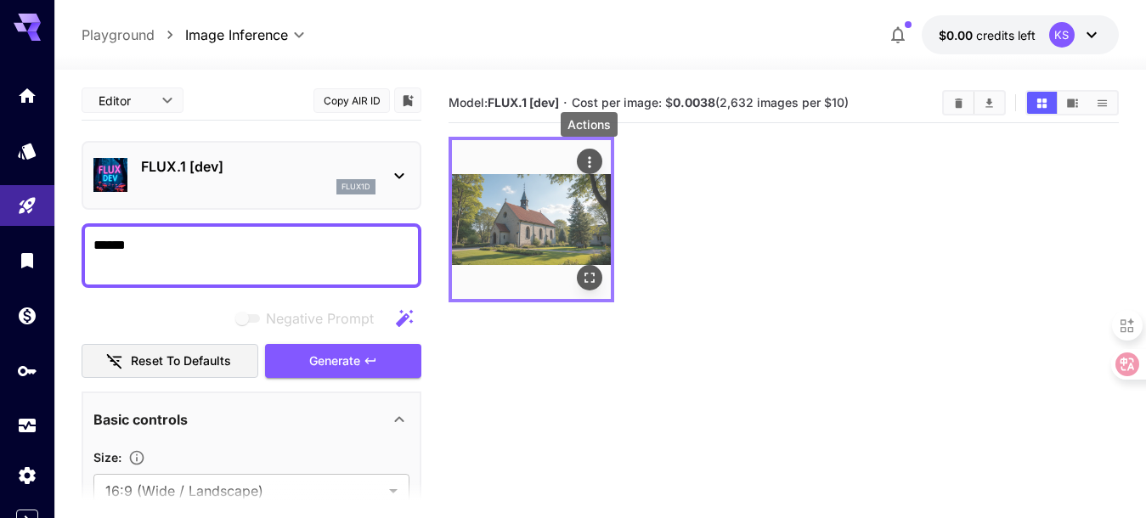
click at [588, 159] on icon "Actions" at bounding box center [589, 162] width 17 height 17
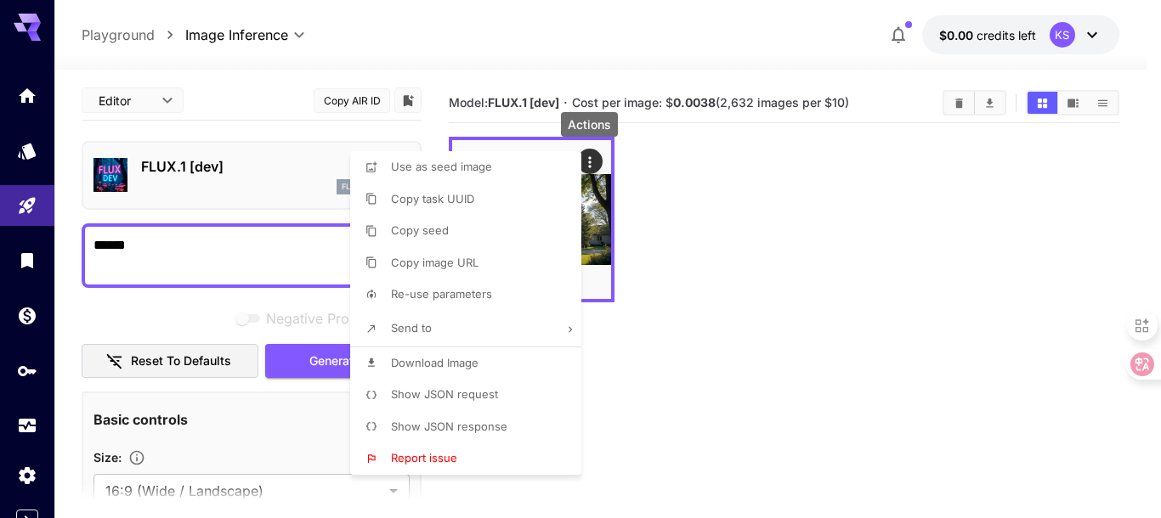
click at [726, 211] on div at bounding box center [580, 259] width 1161 height 518
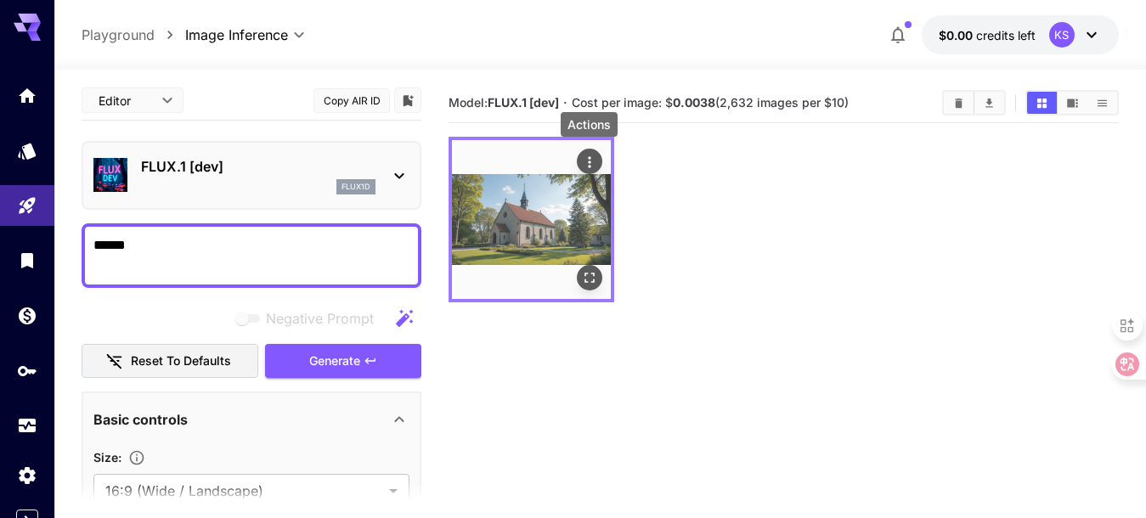
click at [588, 157] on icon "Actions" at bounding box center [589, 162] width 17 height 17
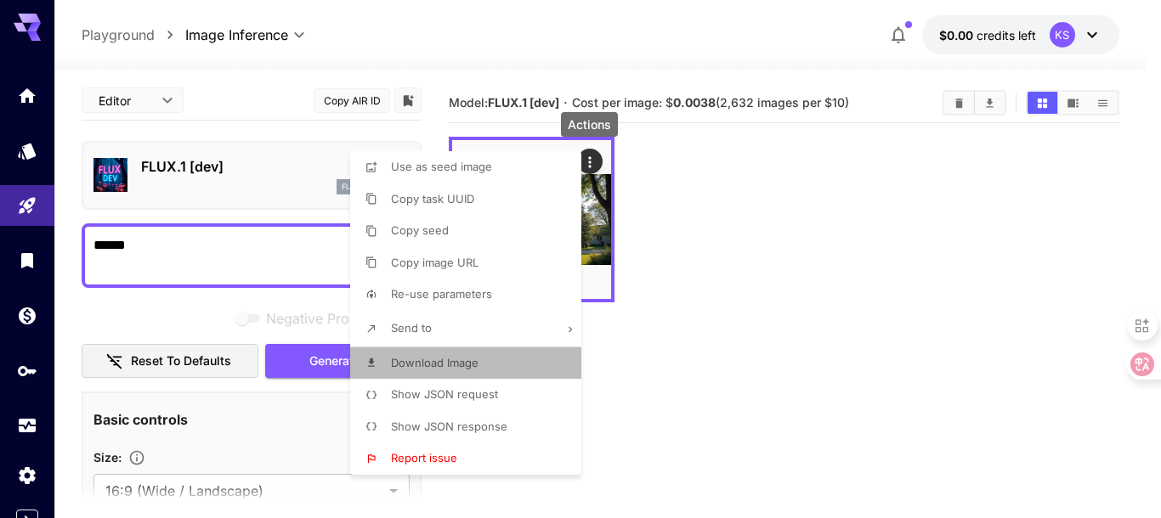
click at [444, 364] on span "Download Image" at bounding box center [435, 363] width 88 height 14
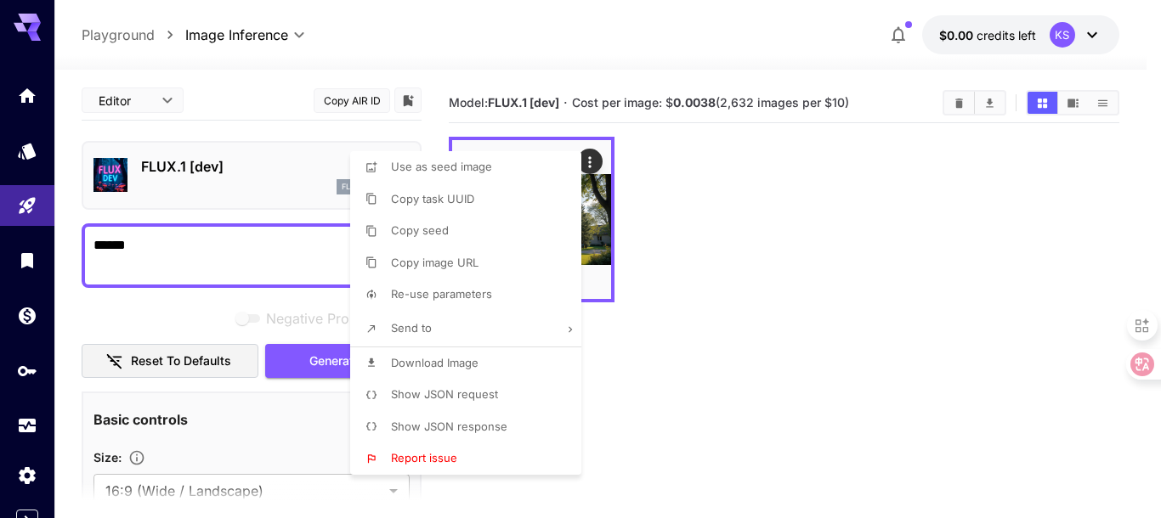
click at [841, 350] on div at bounding box center [580, 259] width 1161 height 518
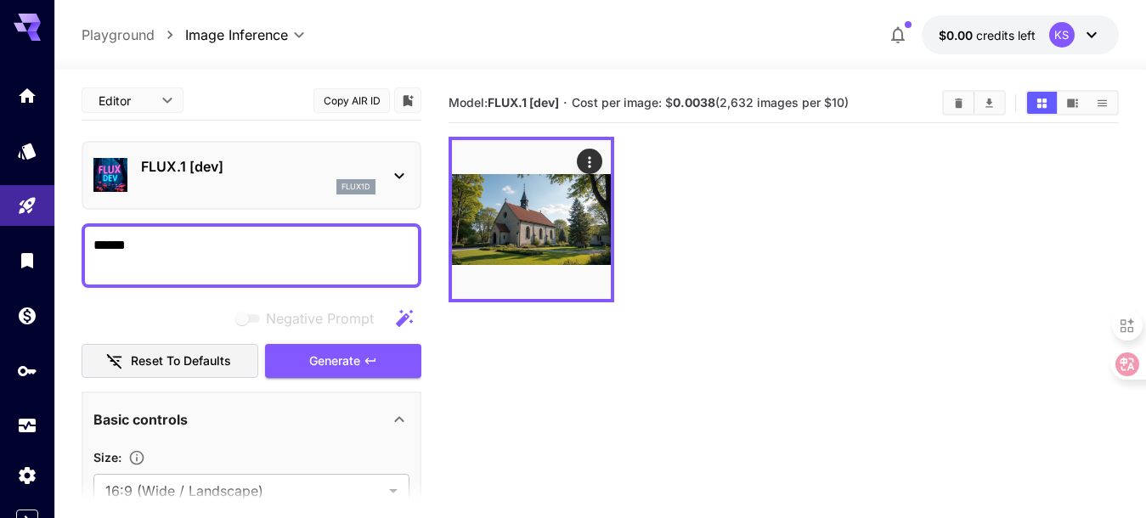
click at [154, 253] on textarea "******" at bounding box center [251, 255] width 316 height 41
type textarea "*****"
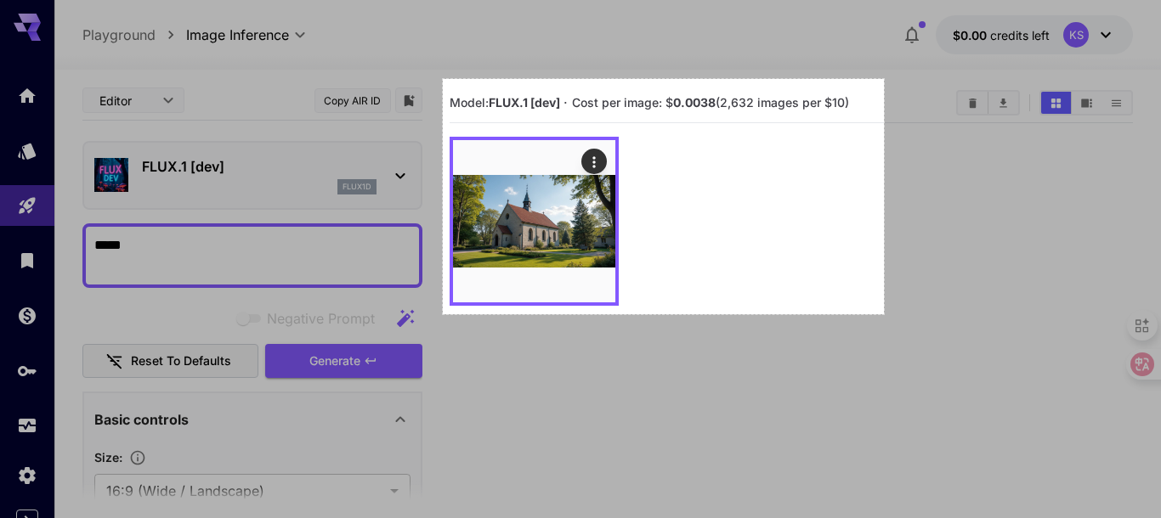
drag, startPoint x: 443, startPoint y: 79, endPoint x: 884, endPoint y: 314, distance: 499.8
click at [884, 314] on div "519 X 277" at bounding box center [580, 326] width 1161 height 653
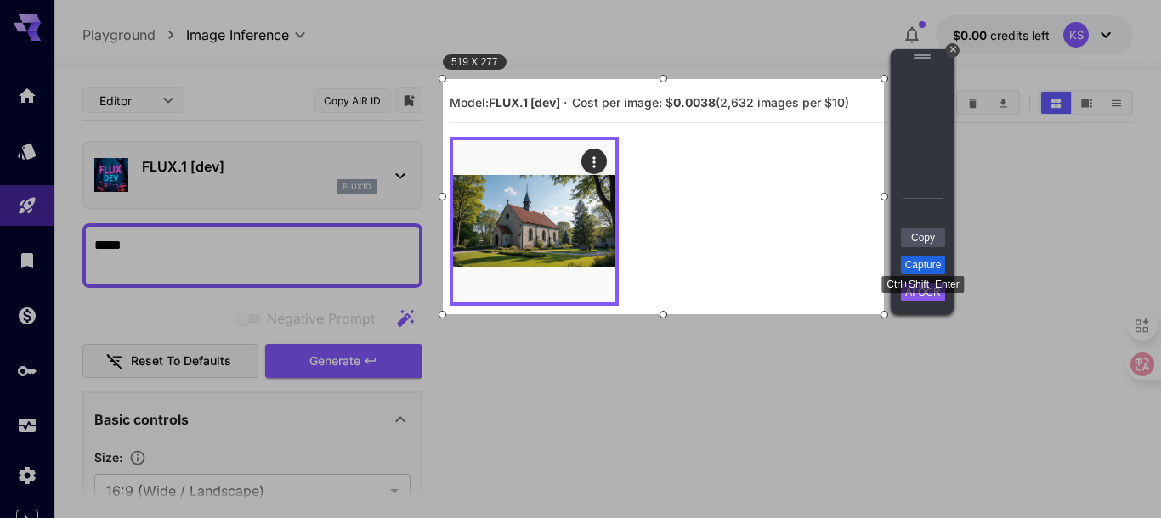
click at [920, 263] on link "Capture" at bounding box center [923, 265] width 44 height 19
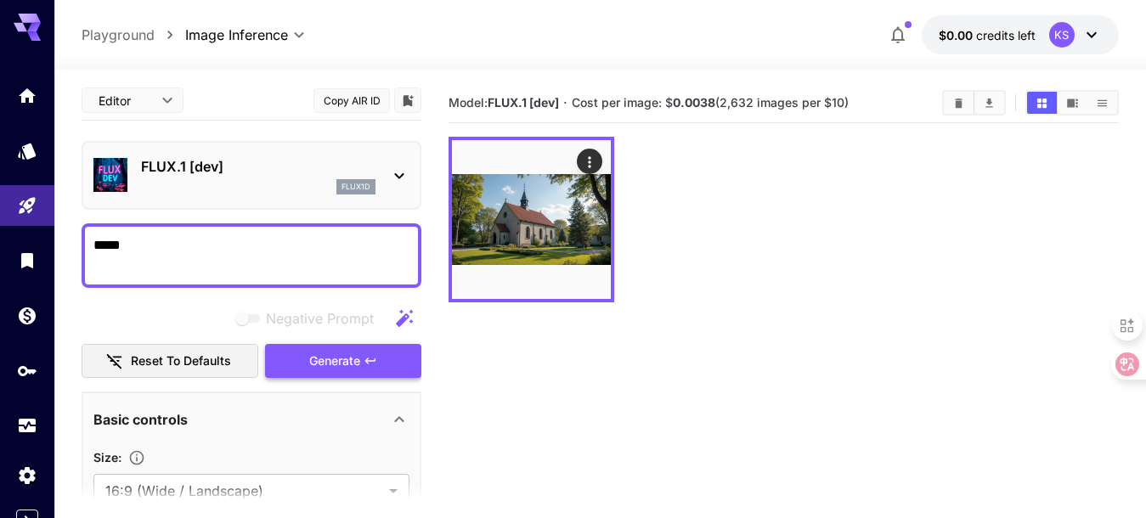
drag, startPoint x: 325, startPoint y: 355, endPoint x: 334, endPoint y: 353, distance: 8.9
click at [325, 355] on span "Generate" at bounding box center [334, 361] width 51 height 21
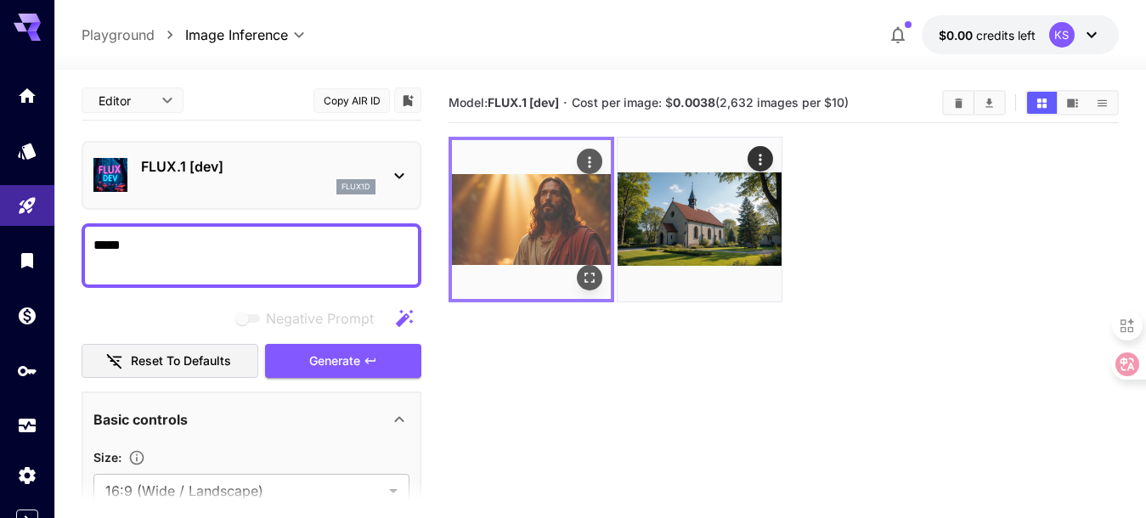
click at [514, 221] on img at bounding box center [531, 219] width 159 height 159
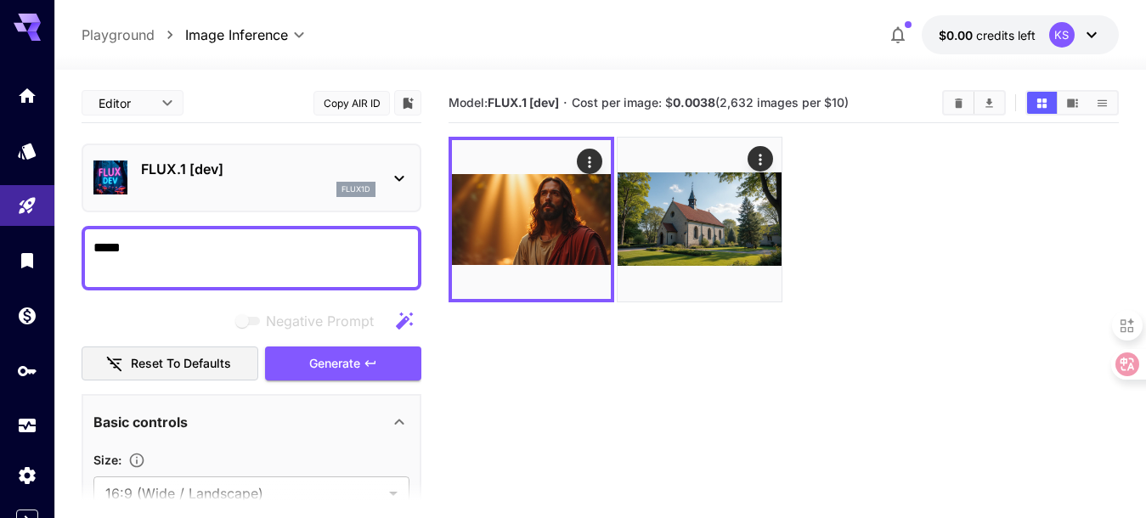
click at [393, 173] on icon at bounding box center [399, 178] width 20 height 20
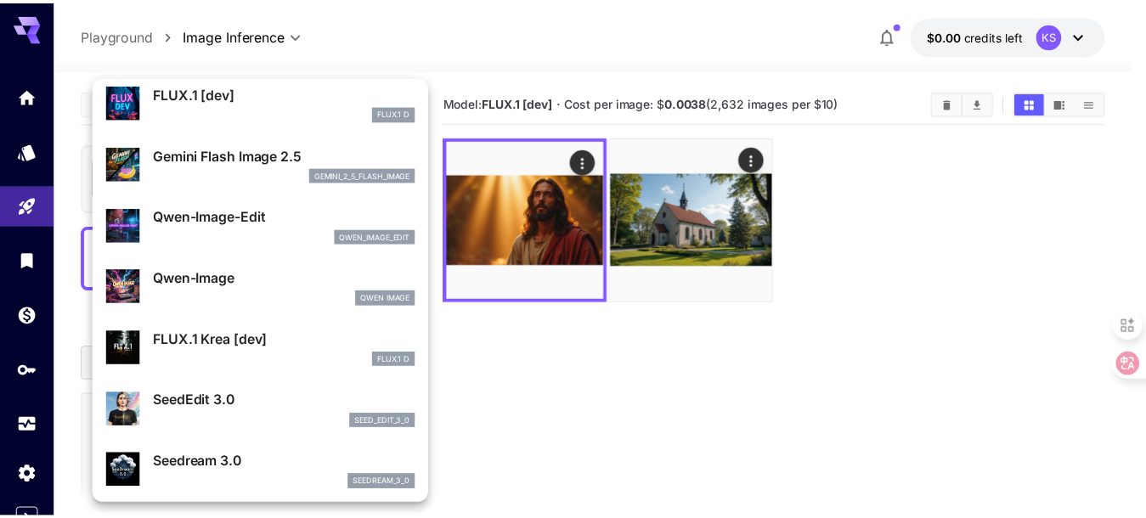
scroll to position [85, 0]
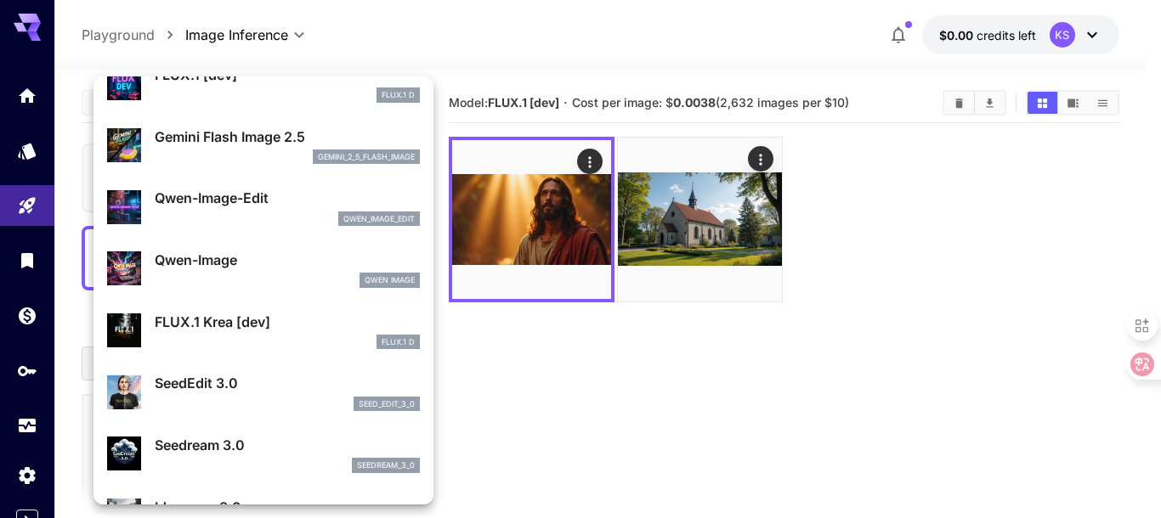
click at [236, 328] on p "FLUX.1 Krea [dev]" at bounding box center [287, 322] width 265 height 20
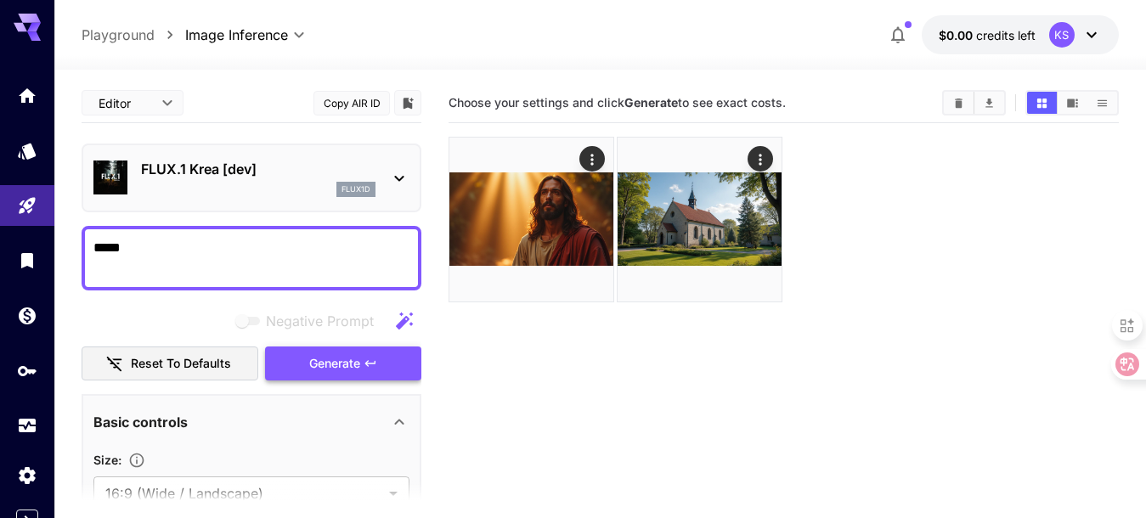
click at [328, 362] on span "Generate" at bounding box center [334, 363] width 51 height 21
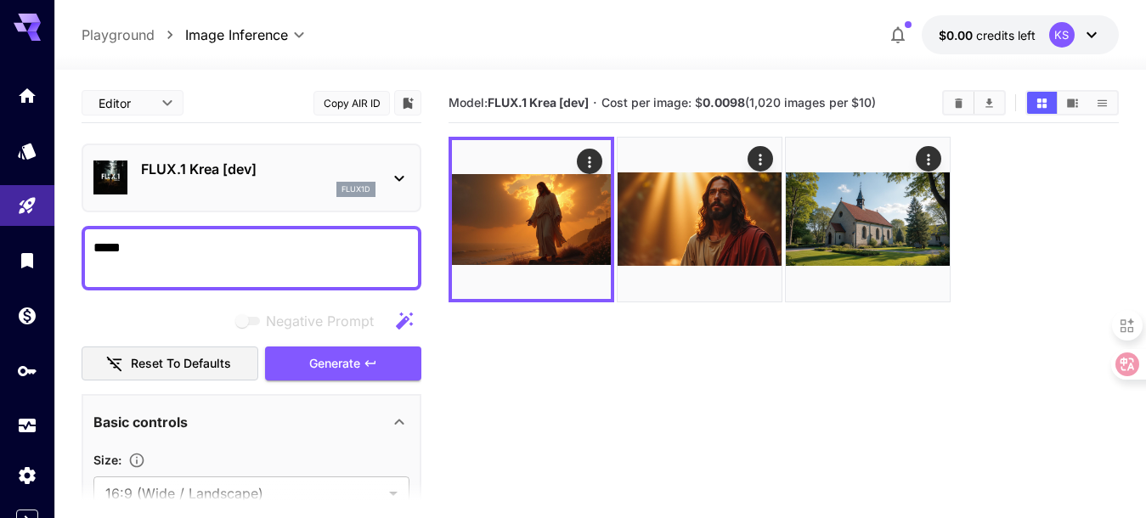
click at [394, 174] on icon at bounding box center [399, 178] width 20 height 20
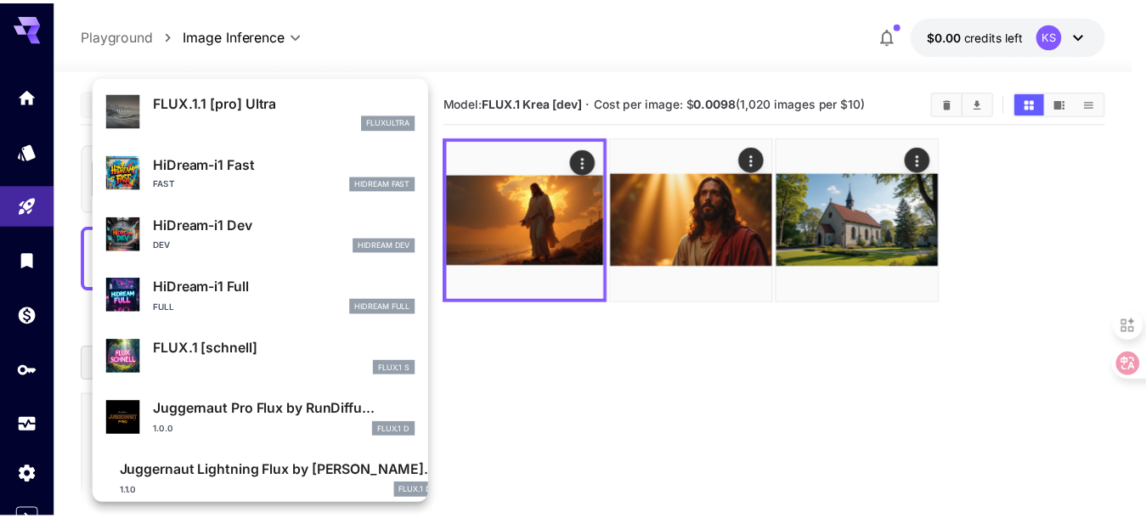
scroll to position [1313, 0]
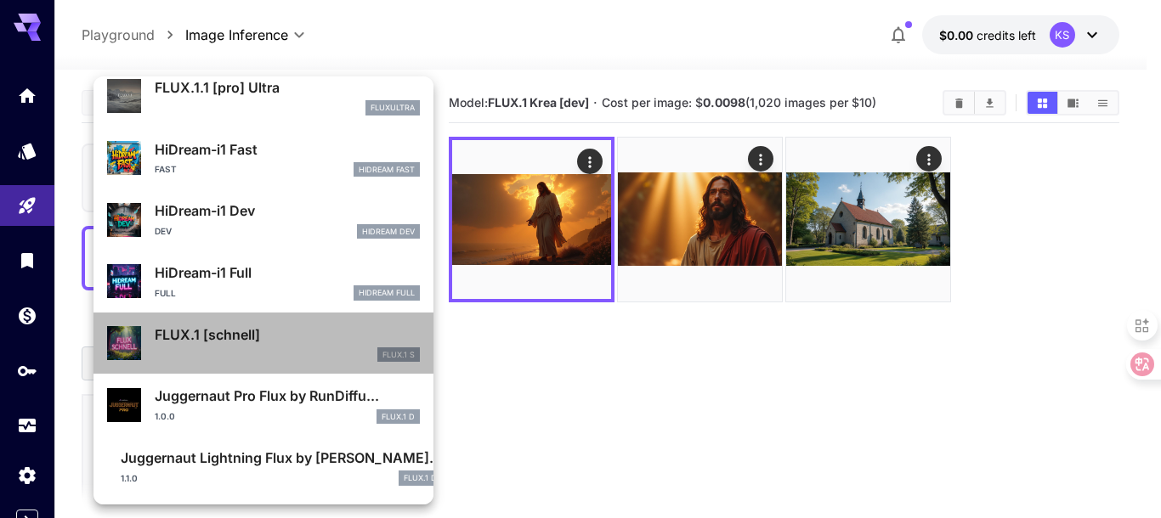
click at [291, 348] on div "FLUX.1 S" at bounding box center [287, 354] width 265 height 15
type input "*"
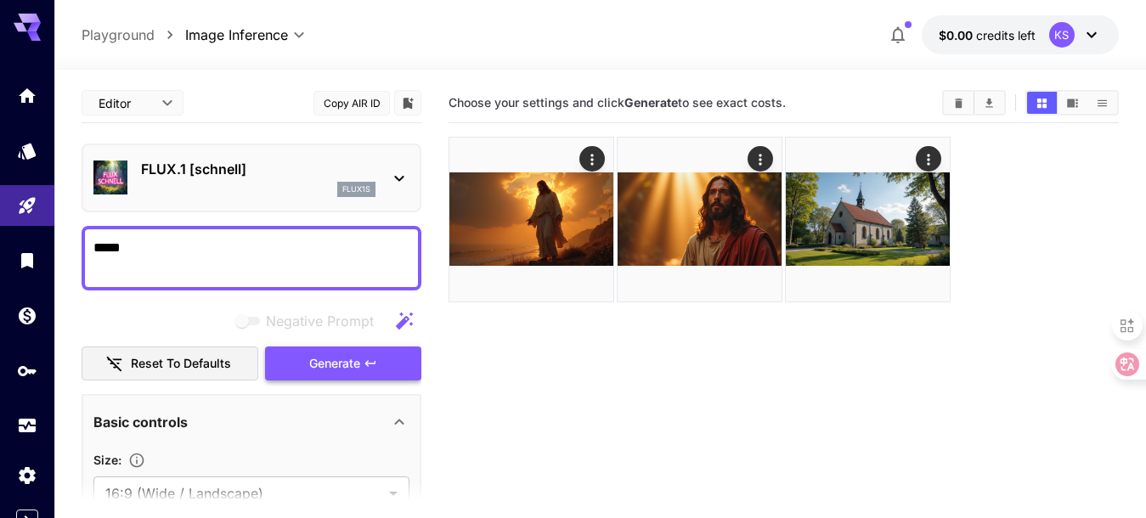
click at [319, 356] on span "Generate" at bounding box center [334, 363] width 51 height 21
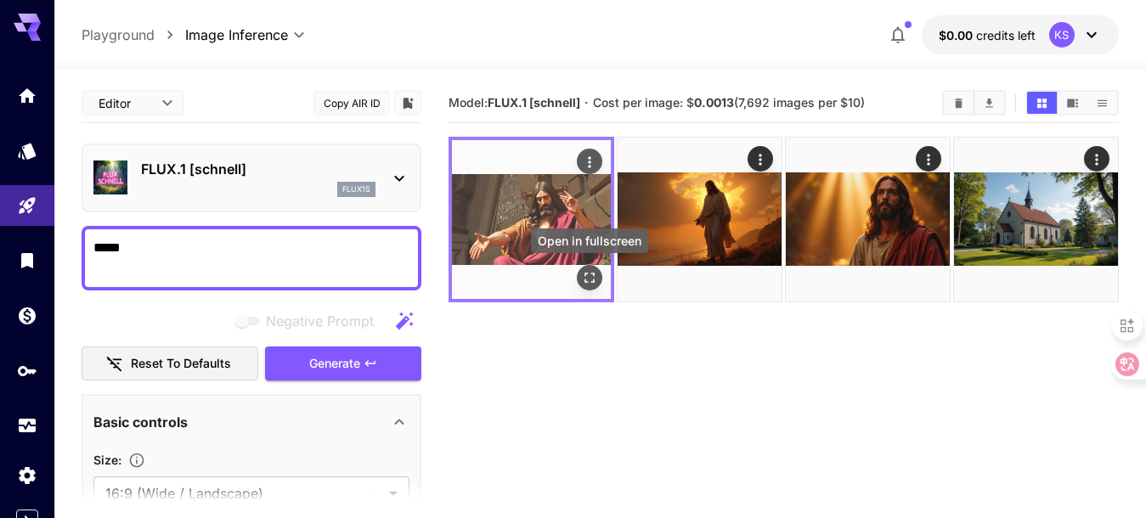
click at [585, 272] on icon "Open in fullscreen" at bounding box center [589, 277] width 17 height 17
